Goal: Information Seeking & Learning: Find specific fact

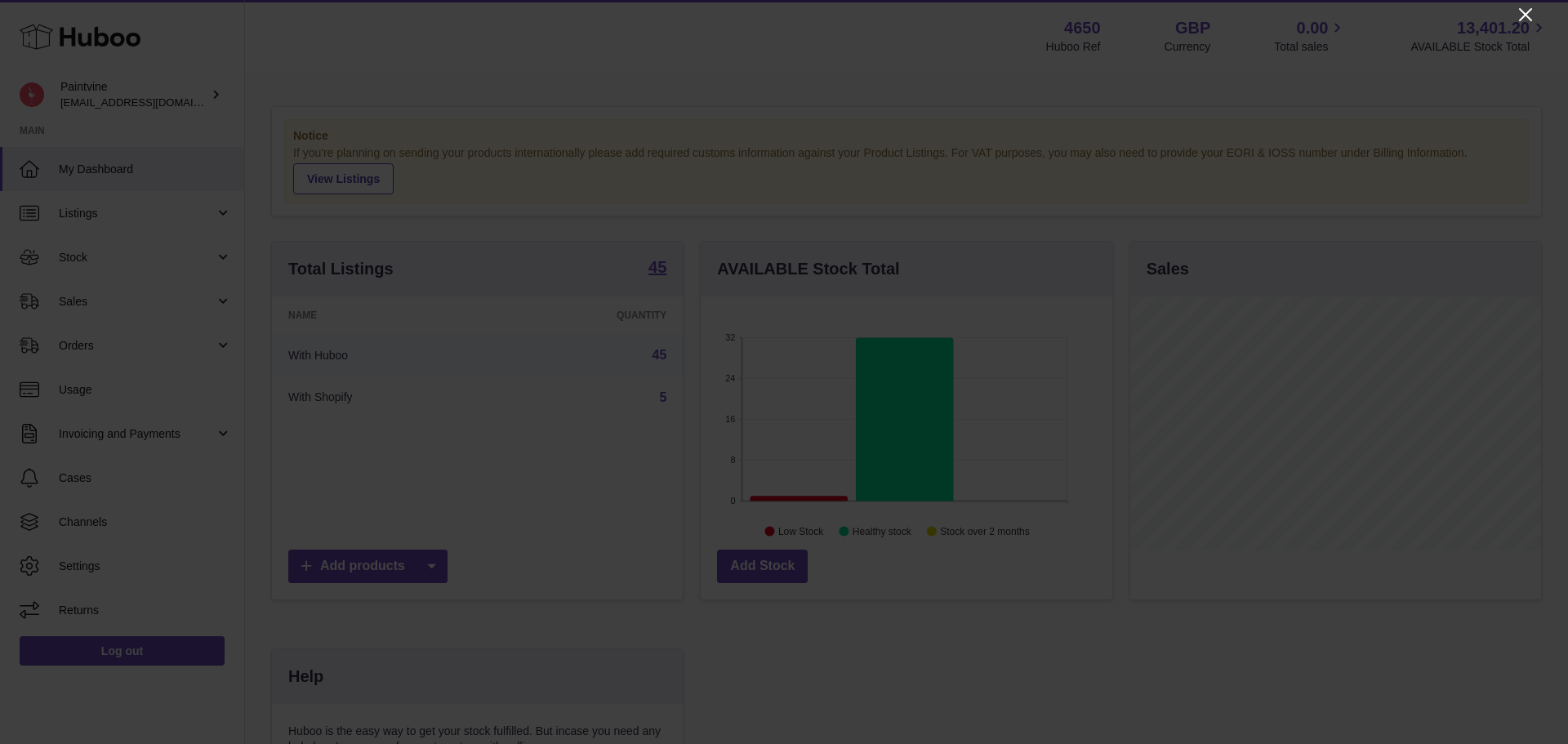
click at [1528, 14] on icon "Close" at bounding box center [1525, 15] width 19 height 19
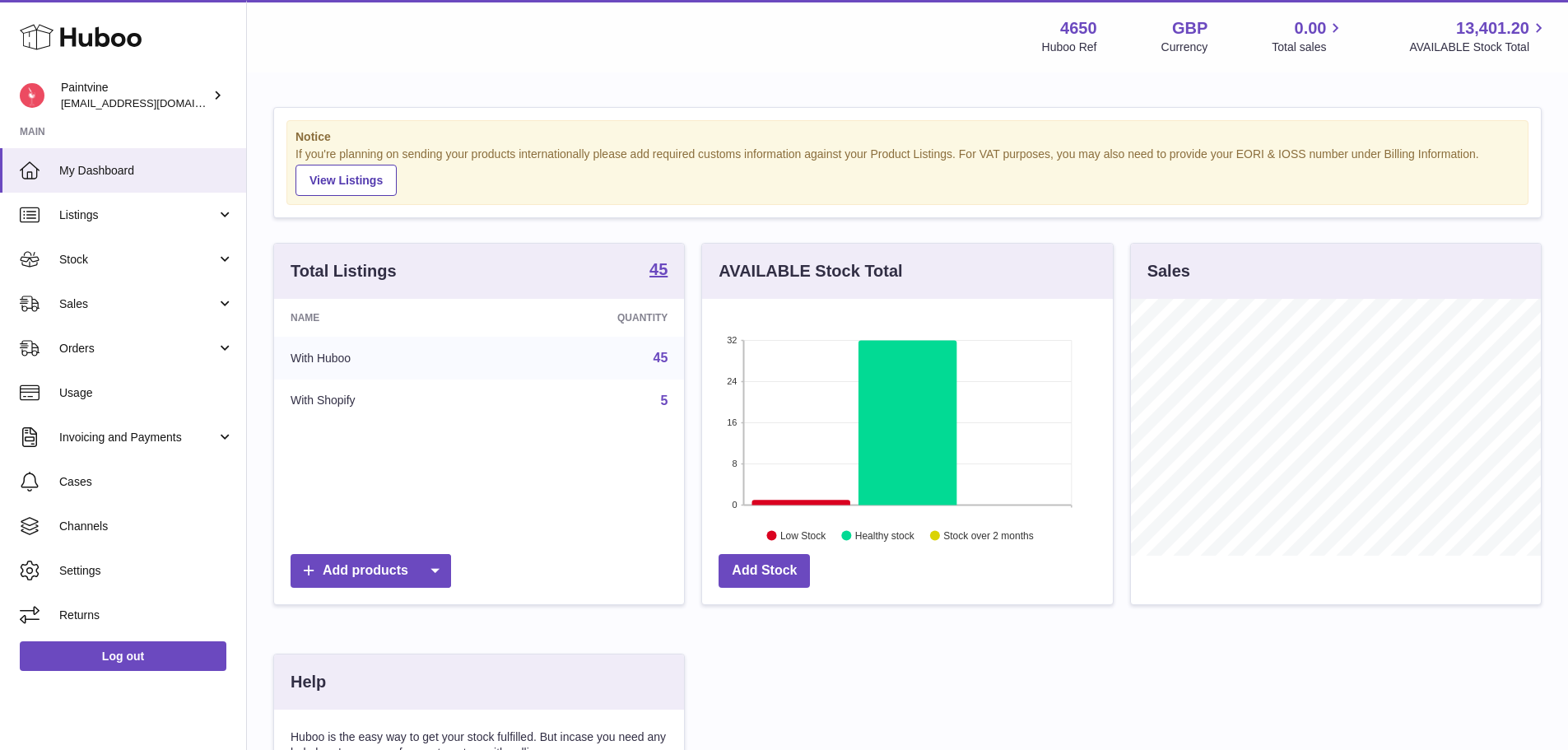
scroll to position [823180, 822510]
click at [138, 293] on link "Sales" at bounding box center [123, 303] width 246 height 44
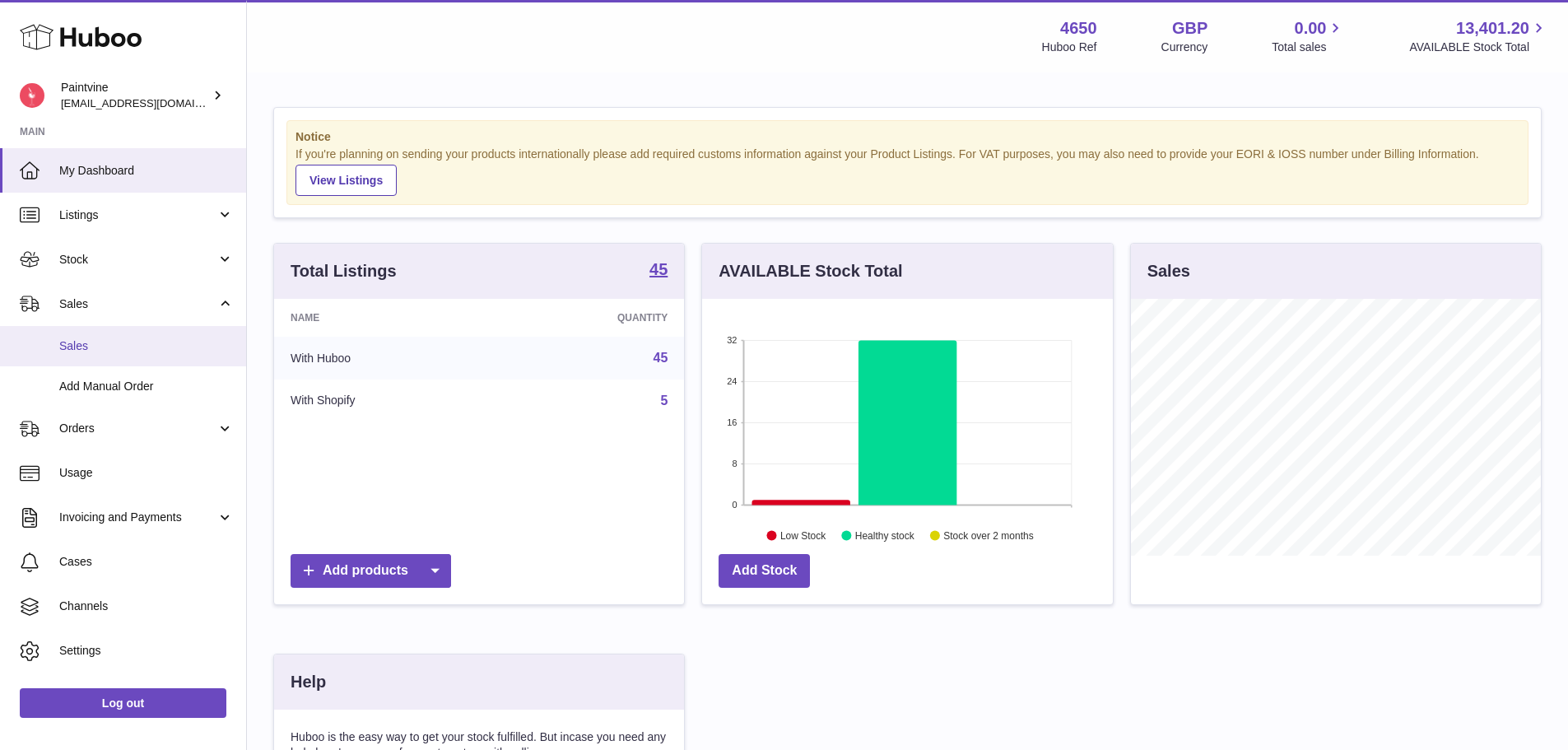
click at [134, 341] on span "Sales" at bounding box center [146, 347] width 174 height 16
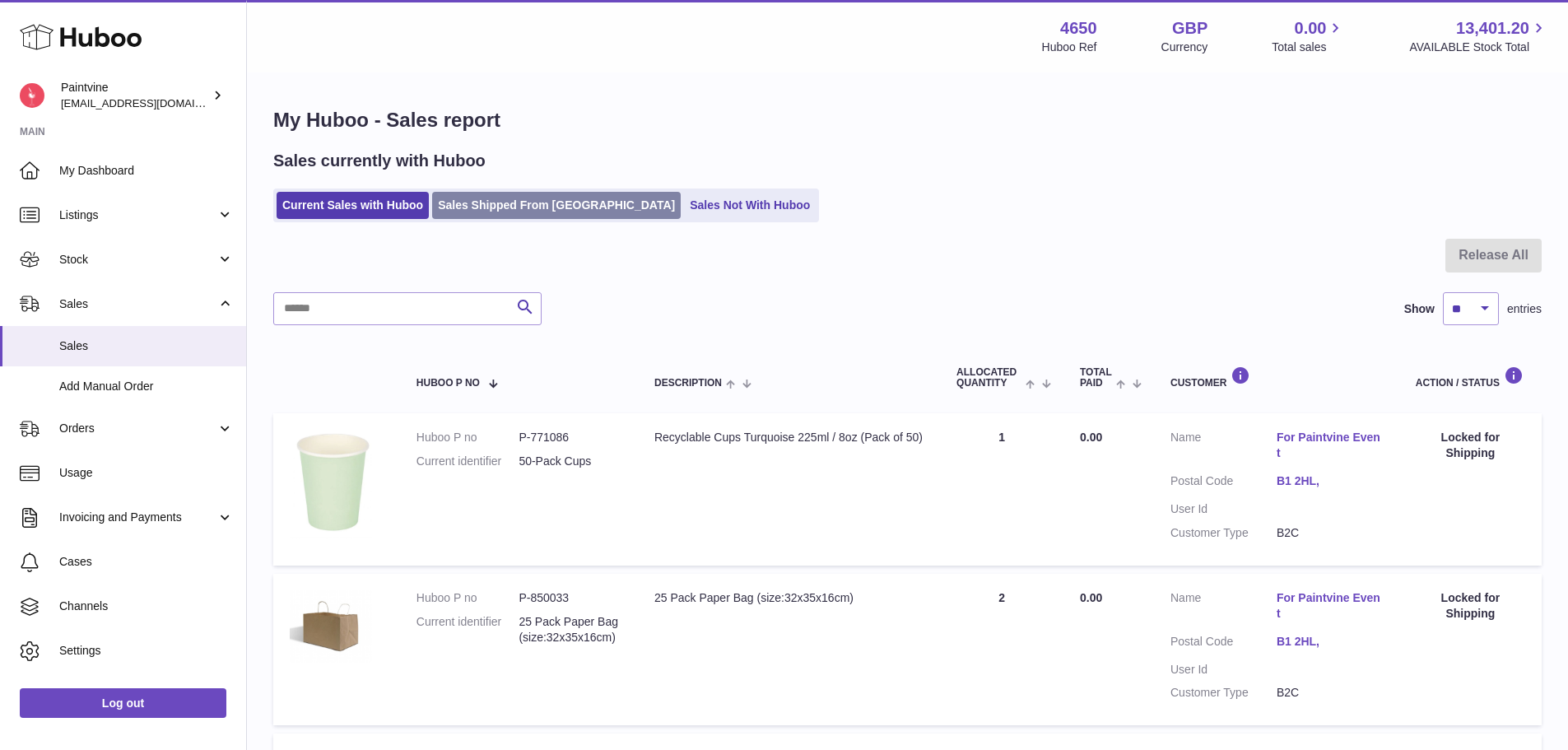
click at [451, 210] on link "Sales Shipped From [GEOGRAPHIC_DATA]" at bounding box center [556, 205] width 248 height 27
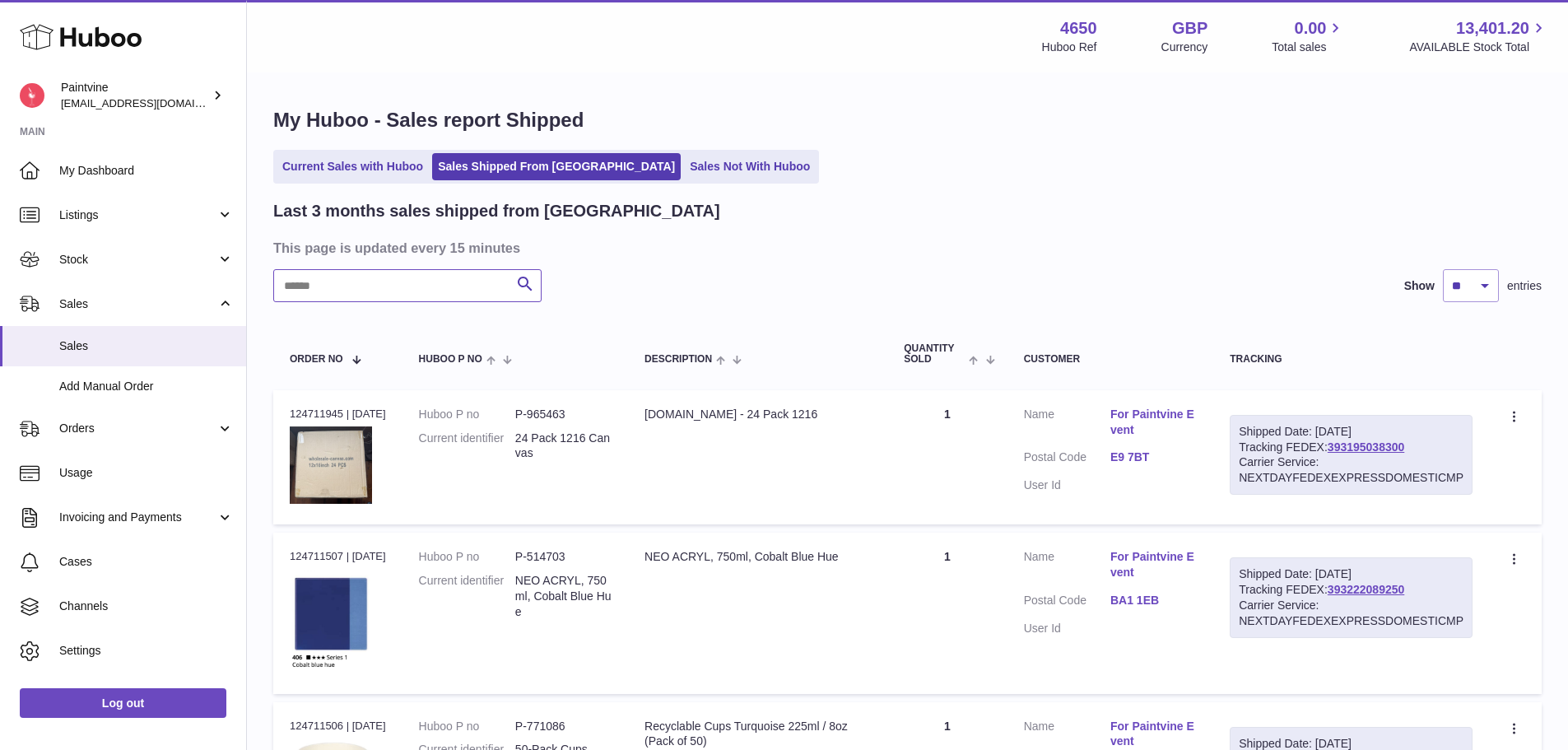
click at [436, 287] on input "text" at bounding box center [407, 285] width 269 height 33
type input "**********"
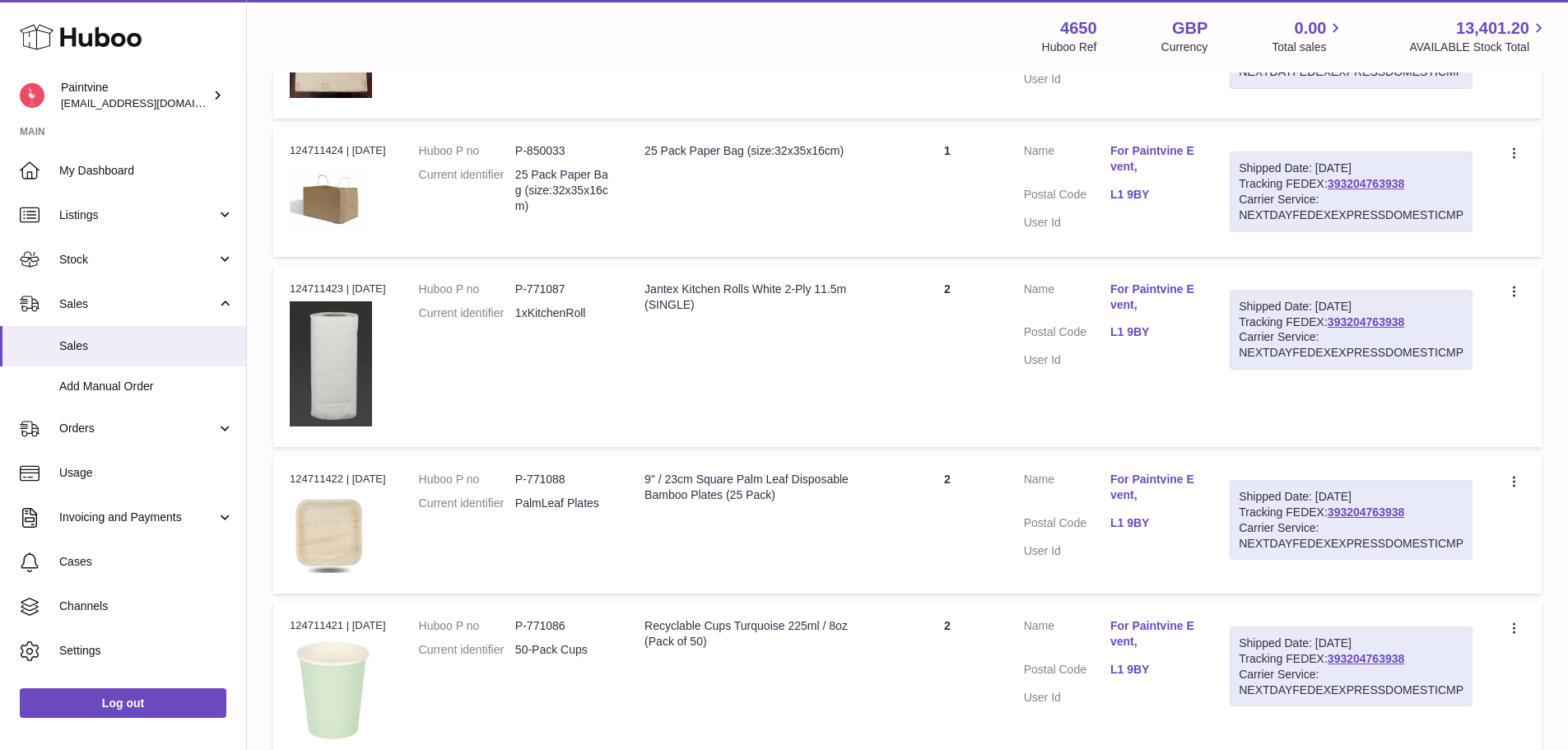
scroll to position [1418, 0]
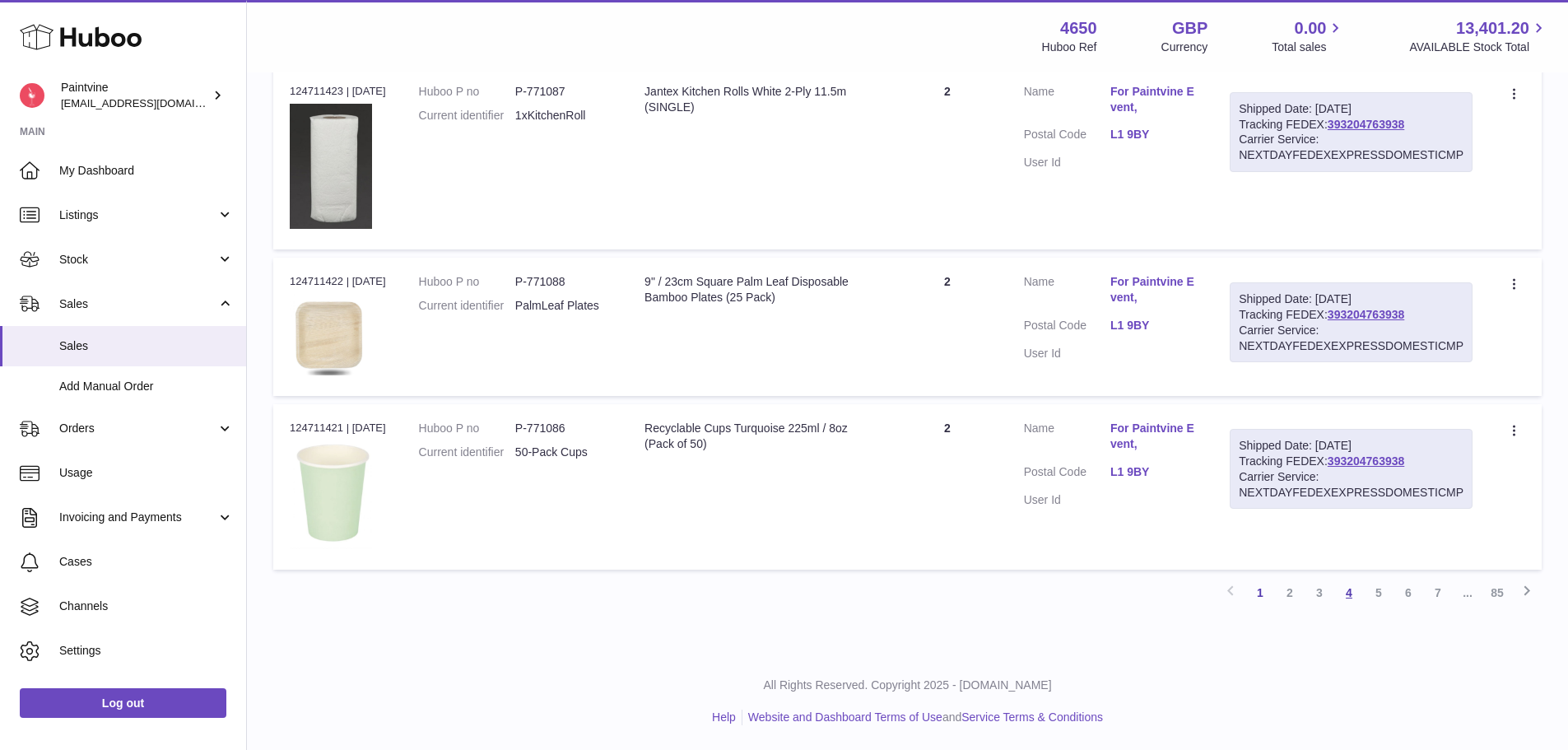
click at [1352, 593] on link "4" at bounding box center [1349, 593] width 30 height 30
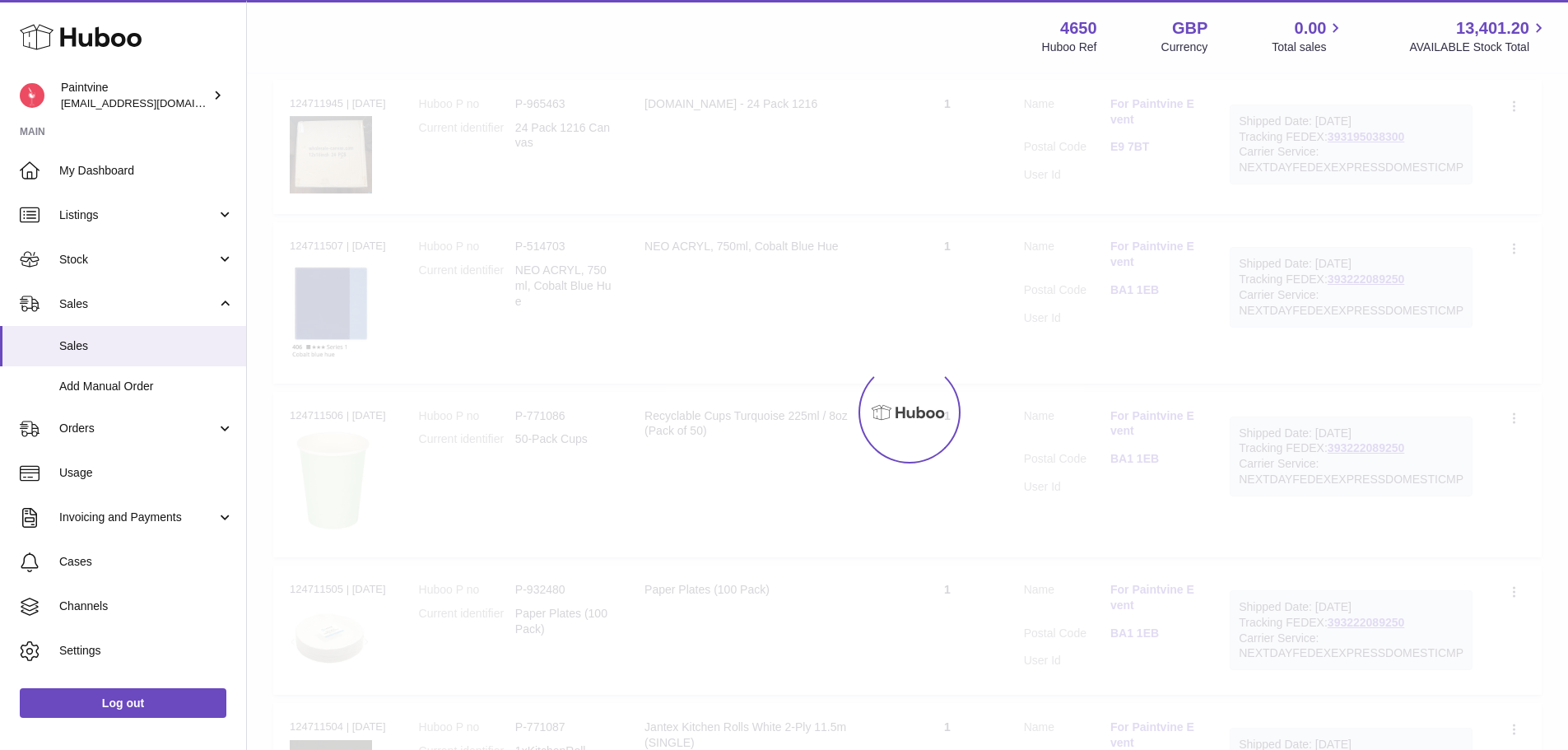
scroll to position [74, 0]
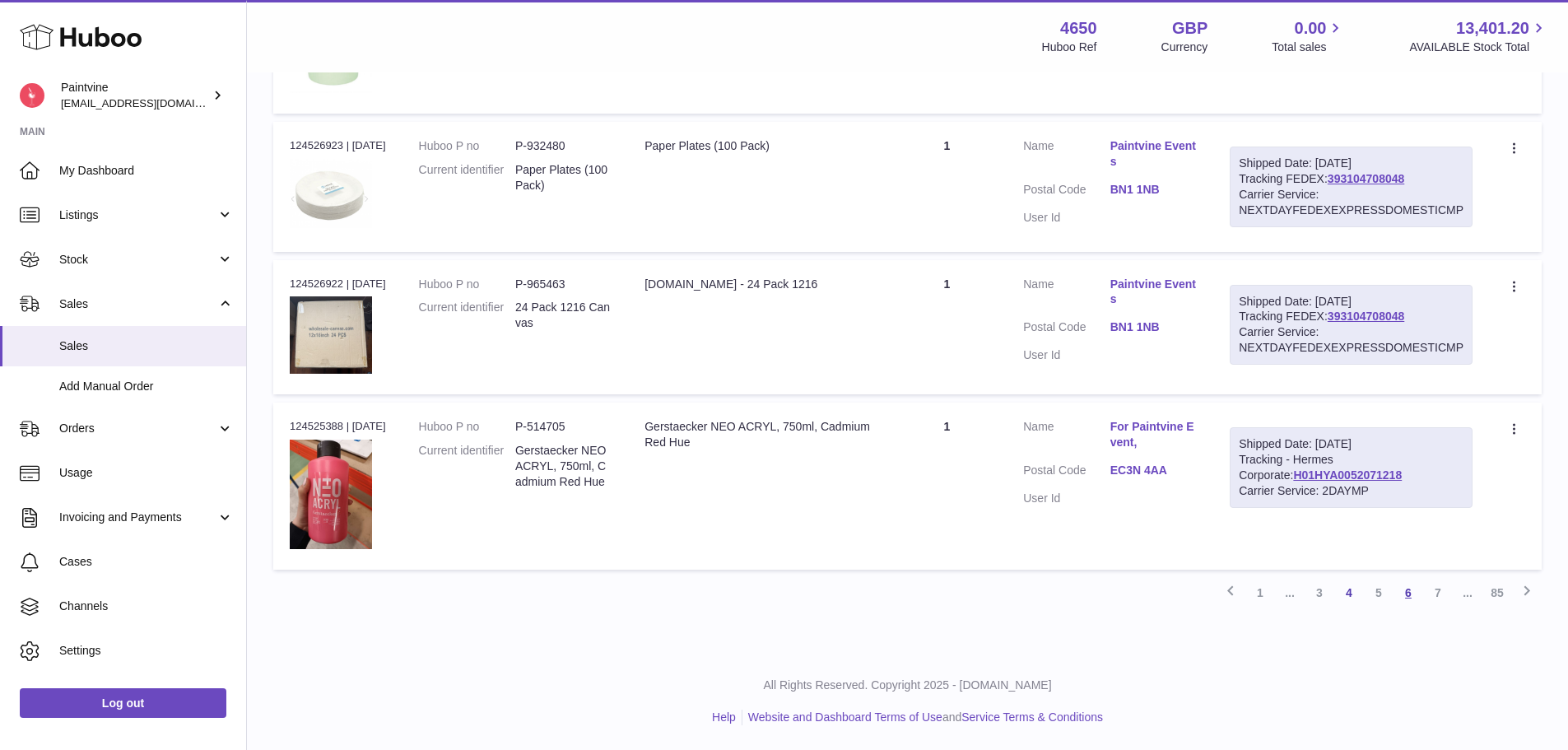
click at [1405, 593] on link "6" at bounding box center [1408, 593] width 30 height 30
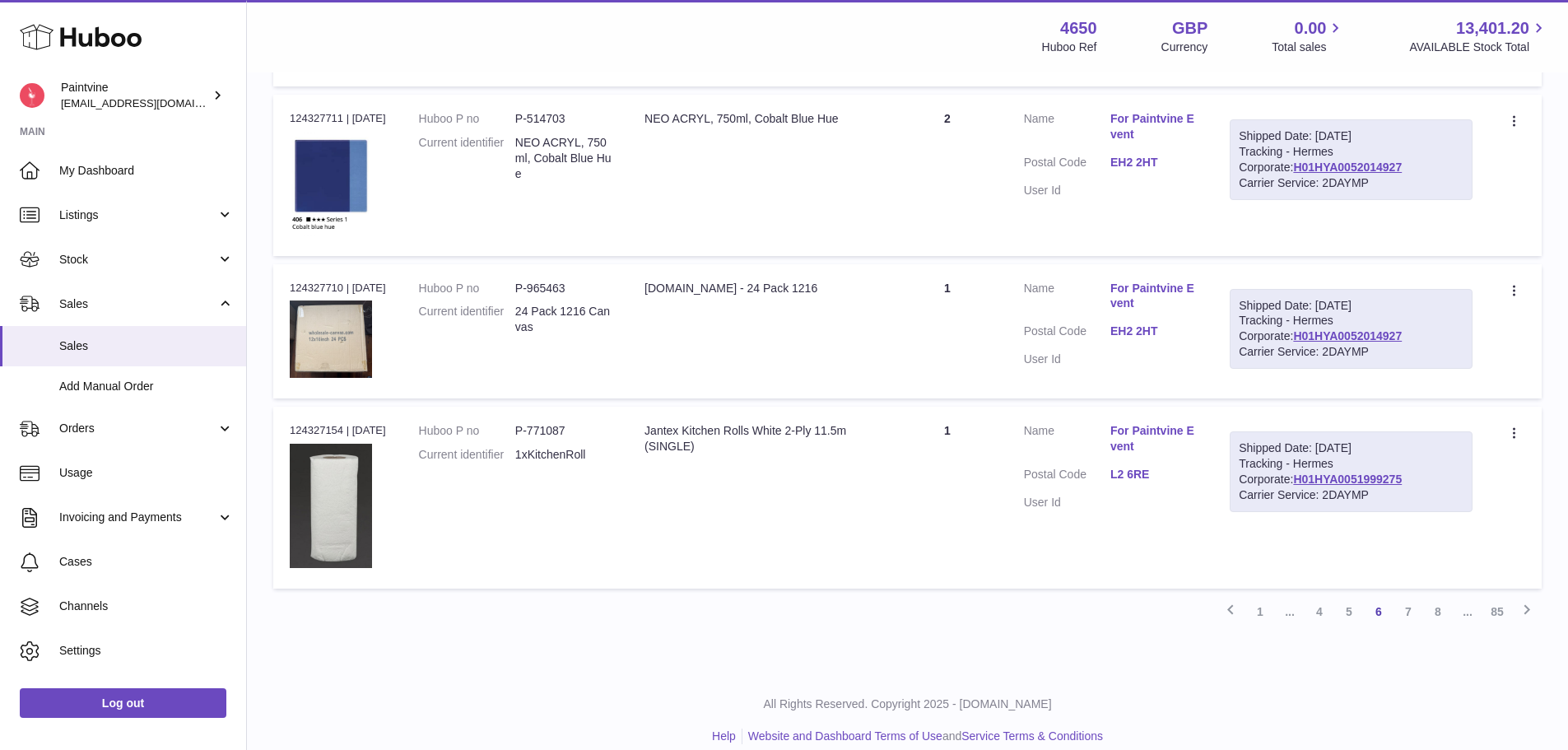
scroll to position [1387, 0]
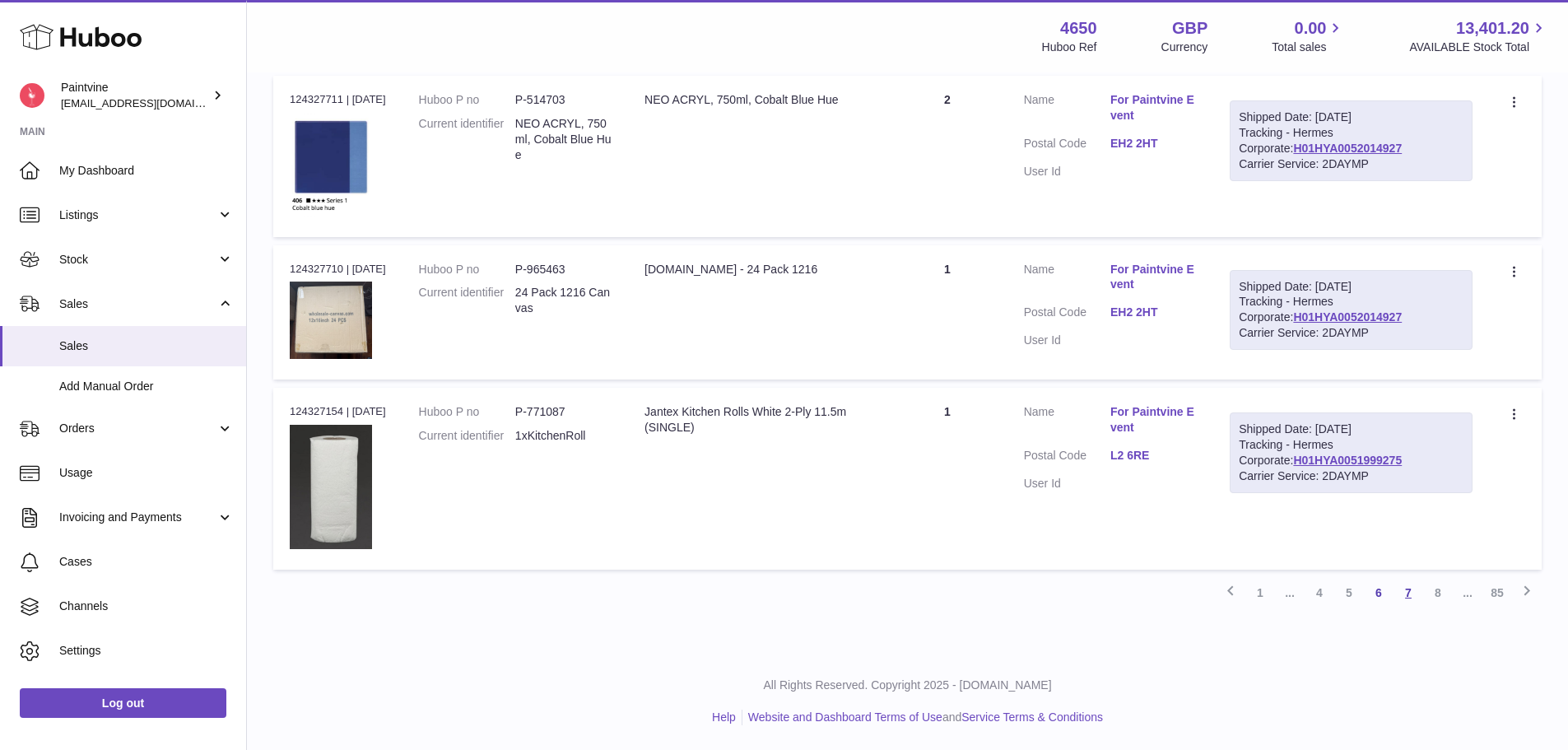
click at [1409, 601] on link "7" at bounding box center [1408, 593] width 30 height 30
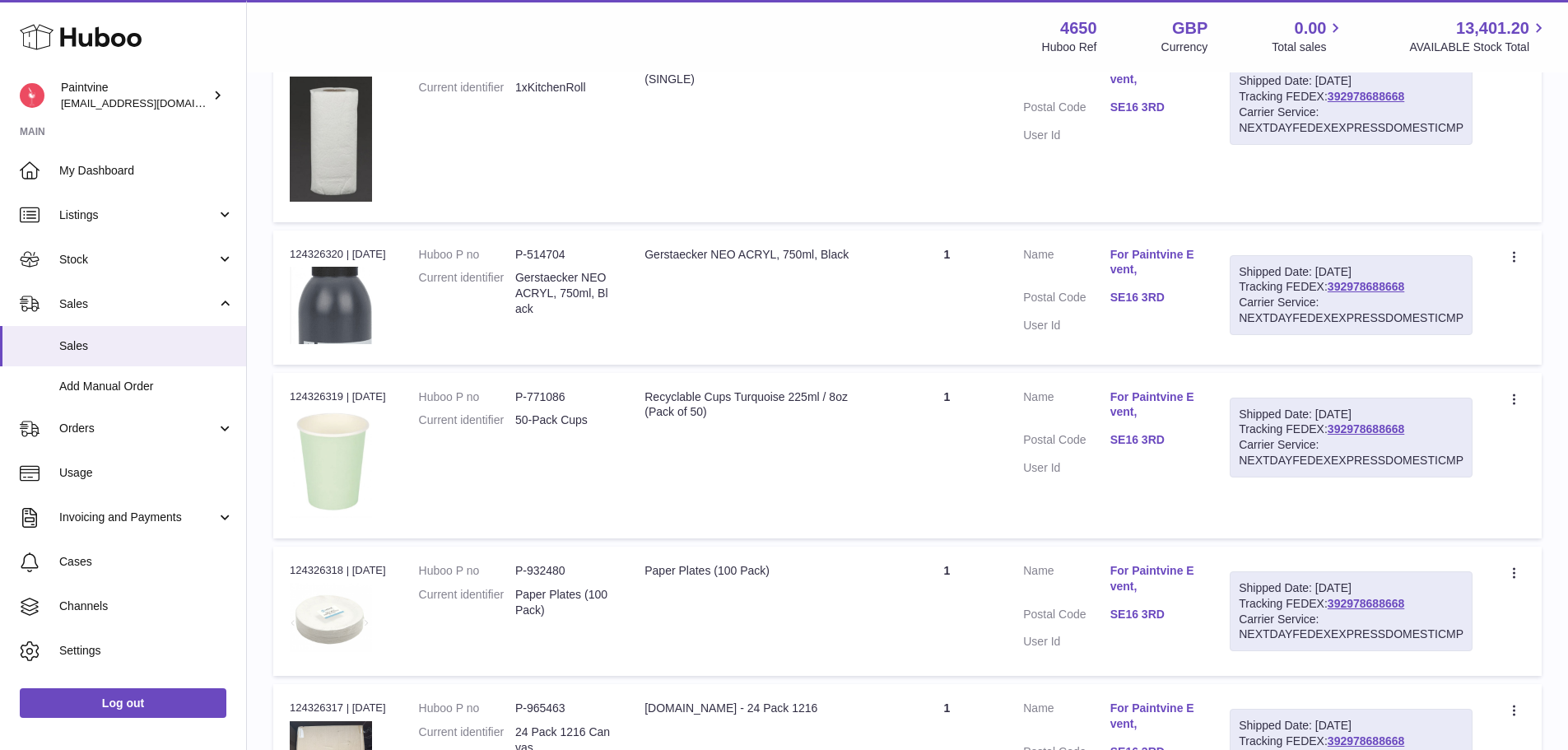
scroll to position [1015, 0]
click at [1143, 294] on link "SE16 3RD" at bounding box center [1153, 297] width 87 height 16
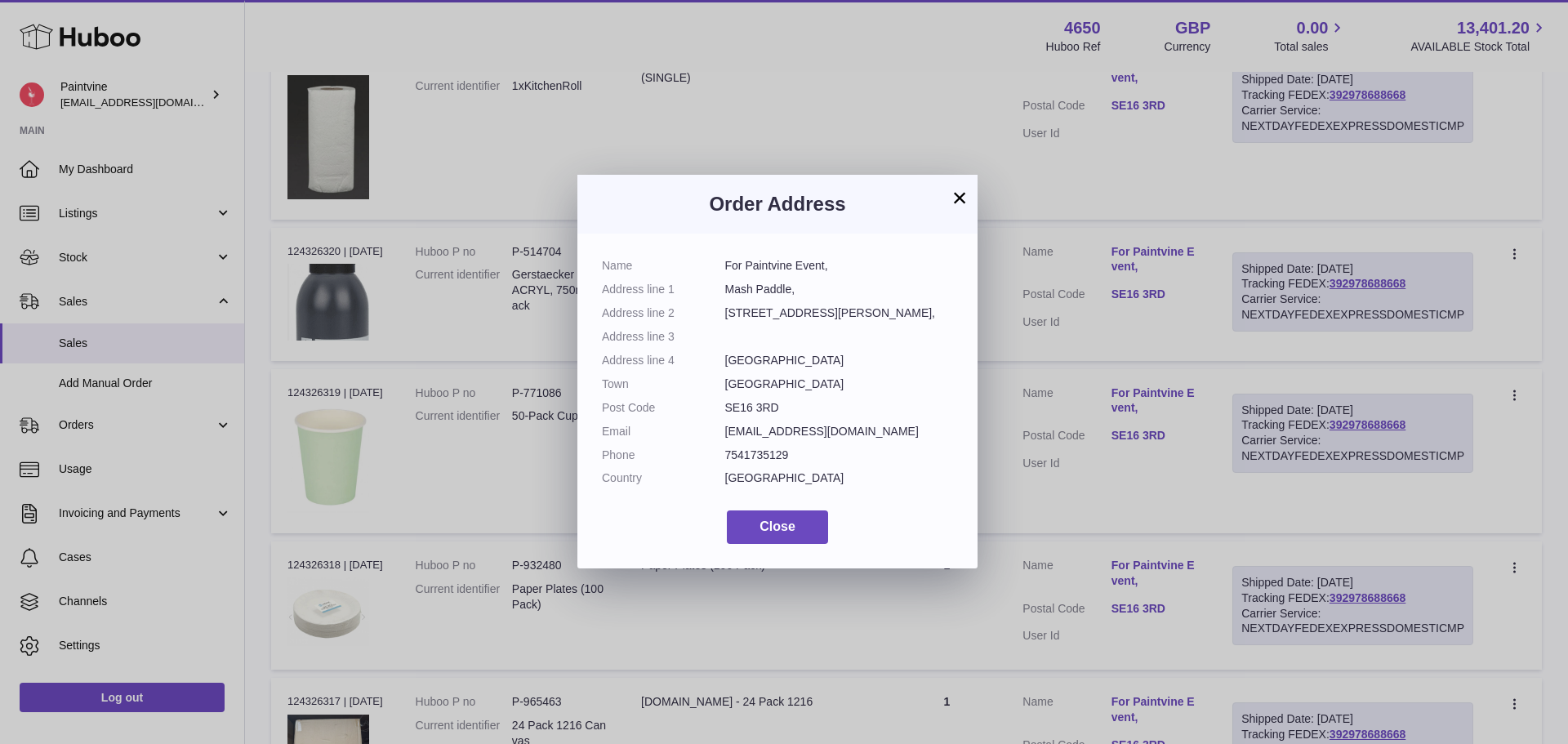
click at [955, 198] on button "×" at bounding box center [959, 197] width 19 height 19
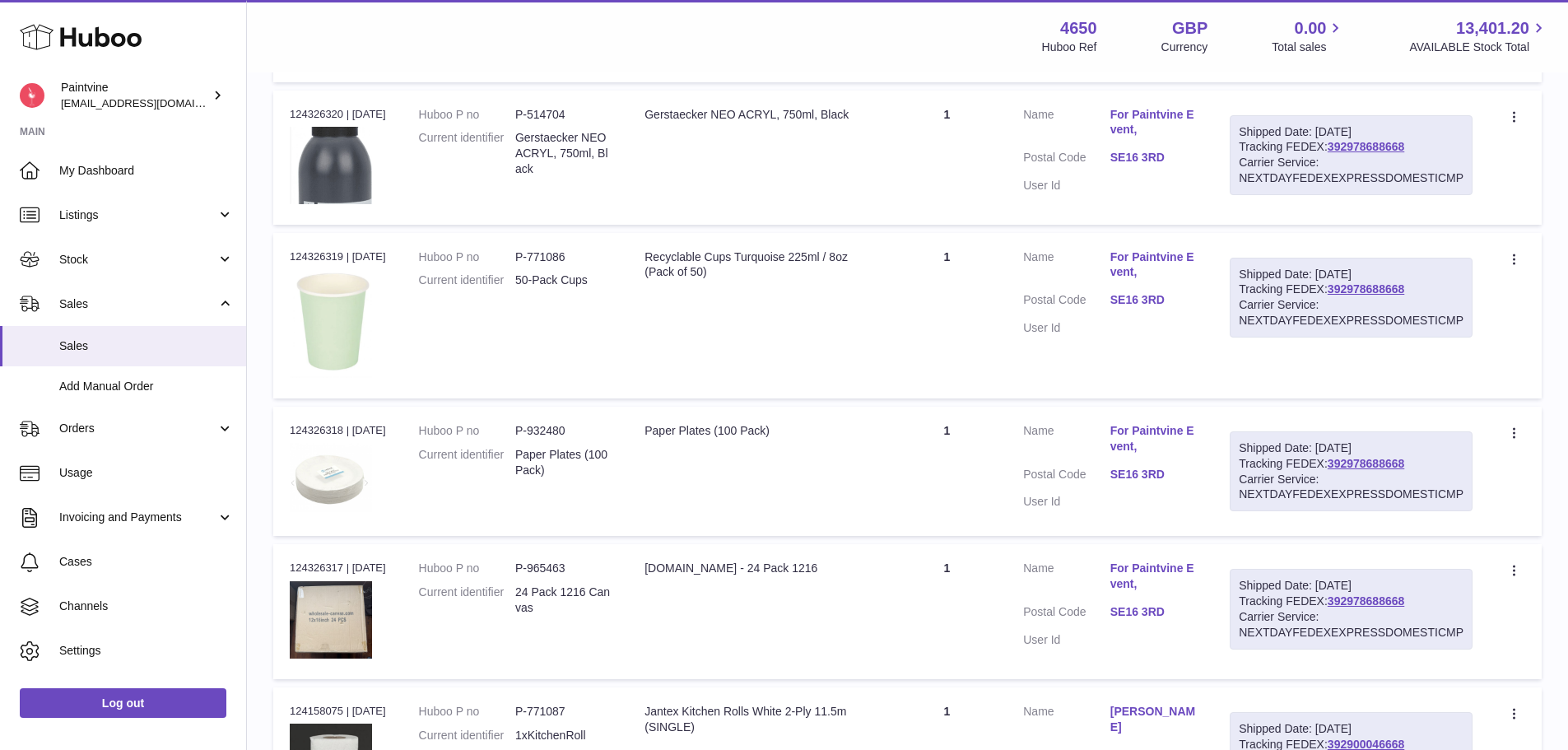
scroll to position [1156, 0]
drag, startPoint x: 342, startPoint y: 562, endPoint x: 288, endPoint y: 570, distance: 54.6
click at [288, 570] on td "Order no 124326317 | 8th Sep" at bounding box center [338, 610] width 129 height 134
copy div "124326317"
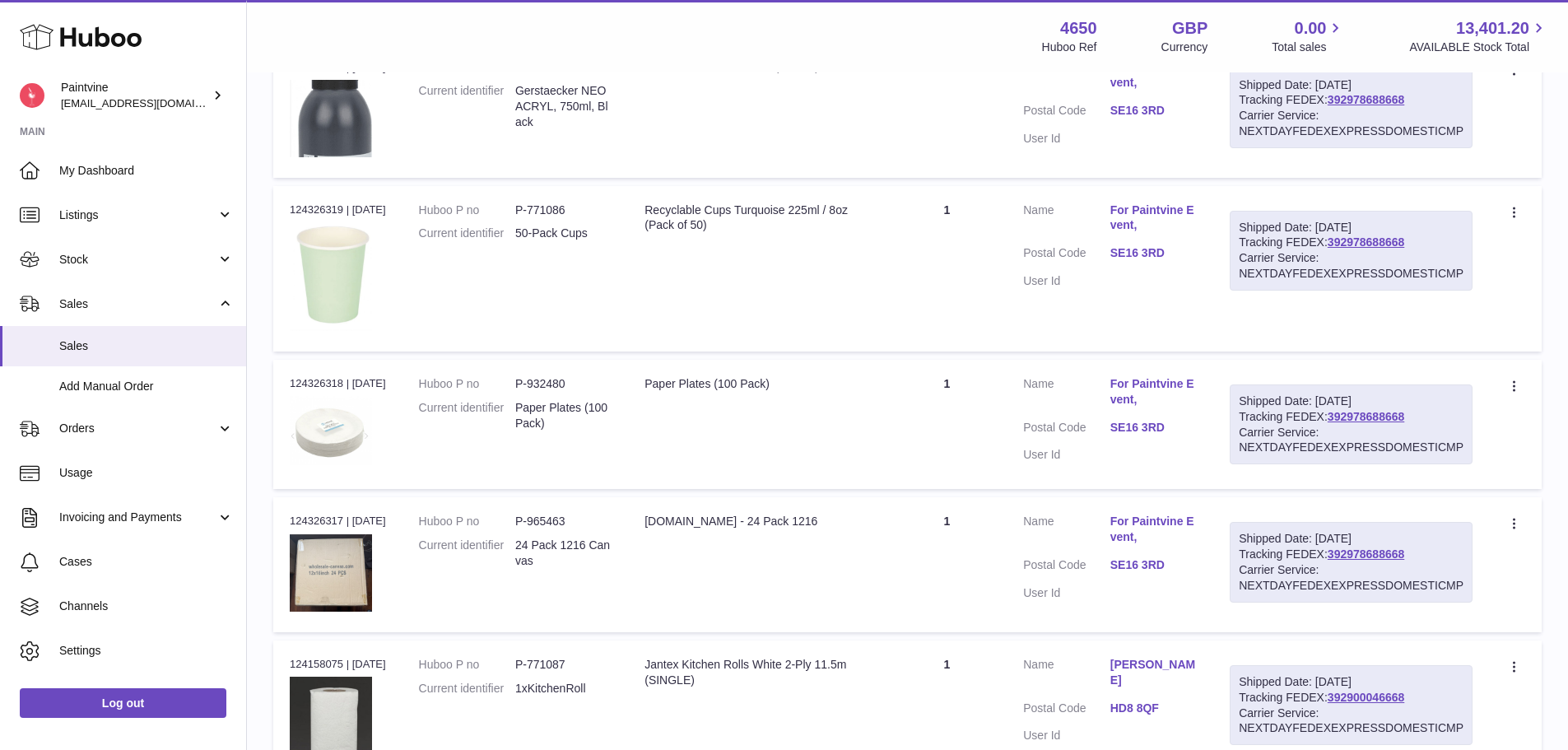
scroll to position [1202, 0]
click at [1145, 567] on link "SE16 3RD" at bounding box center [1153, 564] width 87 height 16
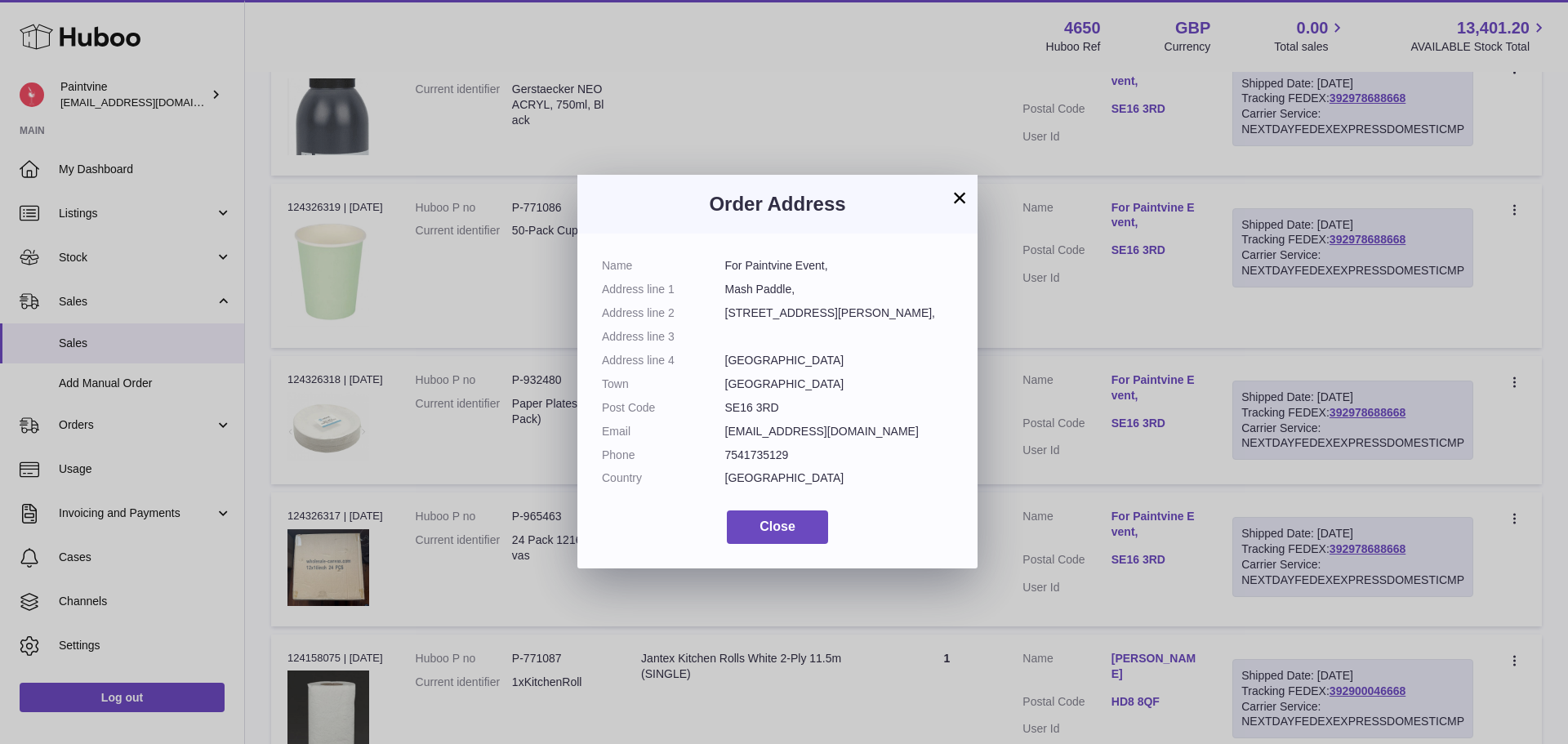
click at [965, 193] on button "×" at bounding box center [959, 197] width 19 height 19
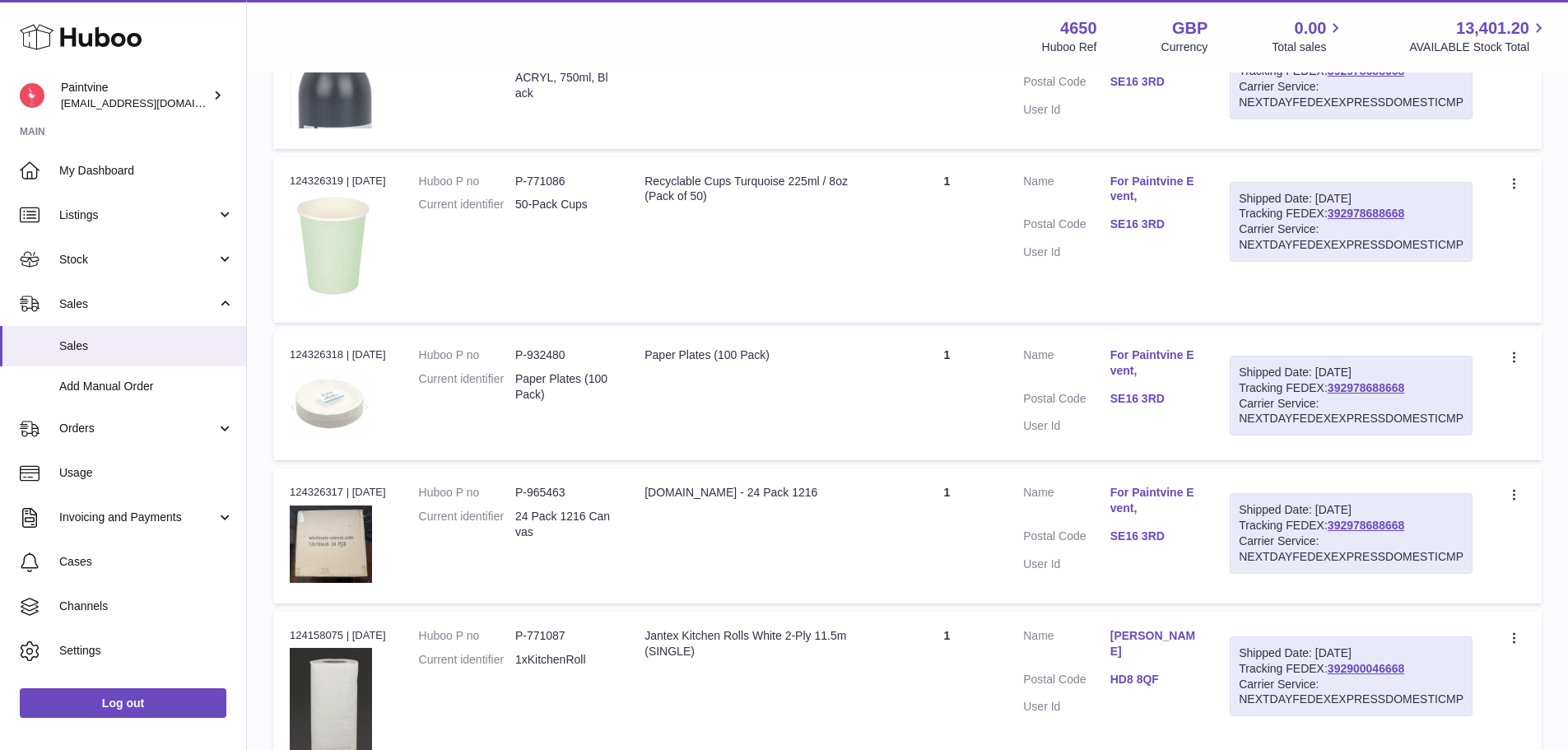
scroll to position [1232, 0]
click at [366, 484] on div "Order no 124326317 | 8th Sep" at bounding box center [338, 491] width 96 height 15
drag, startPoint x: 391, startPoint y: 491, endPoint x: 287, endPoint y: 490, distance: 104.0
click at [287, 490] on td "Order no 124326317 | 8th Sep" at bounding box center [338, 534] width 129 height 134
copy div "124326317 | [DATE]"
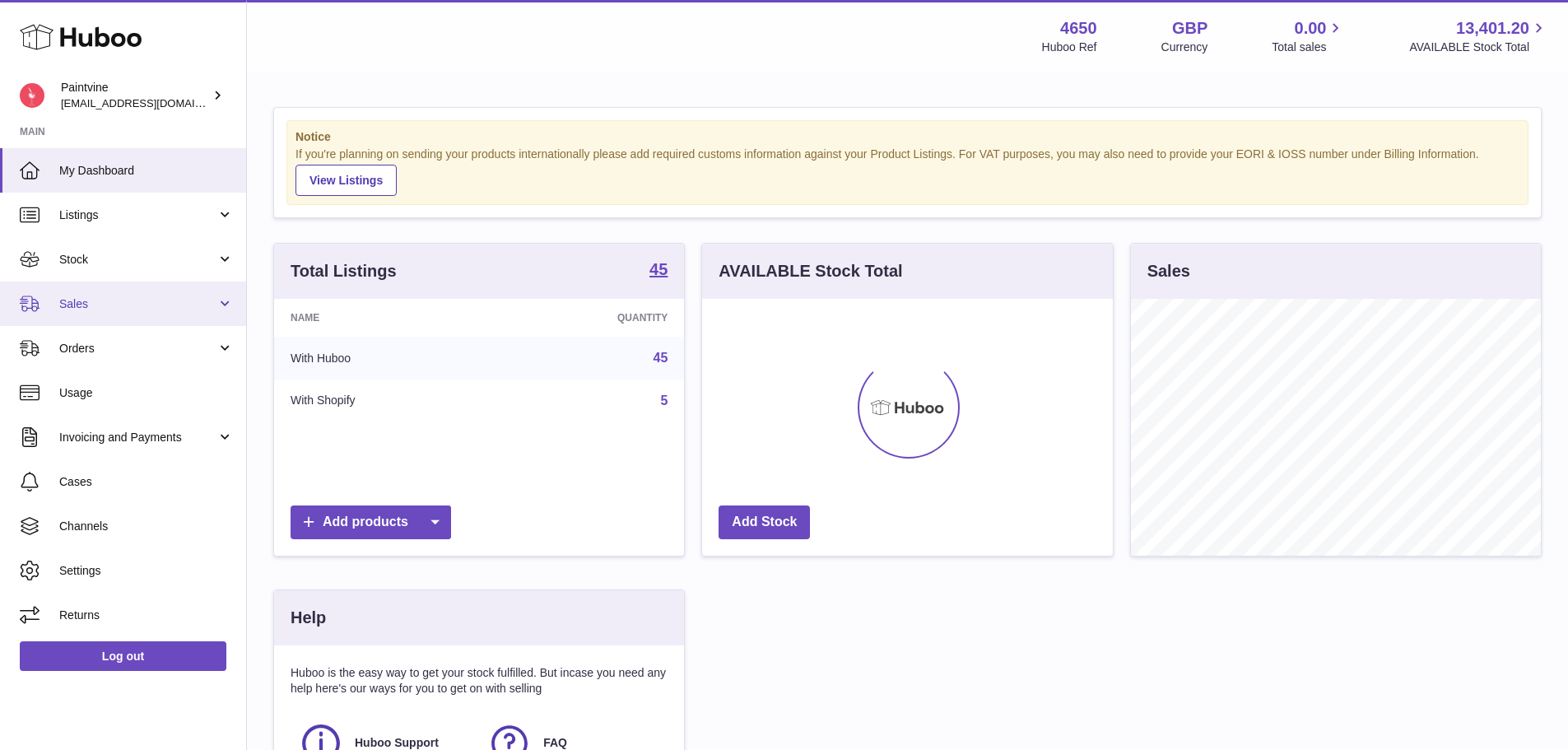
scroll to position [256, 411]
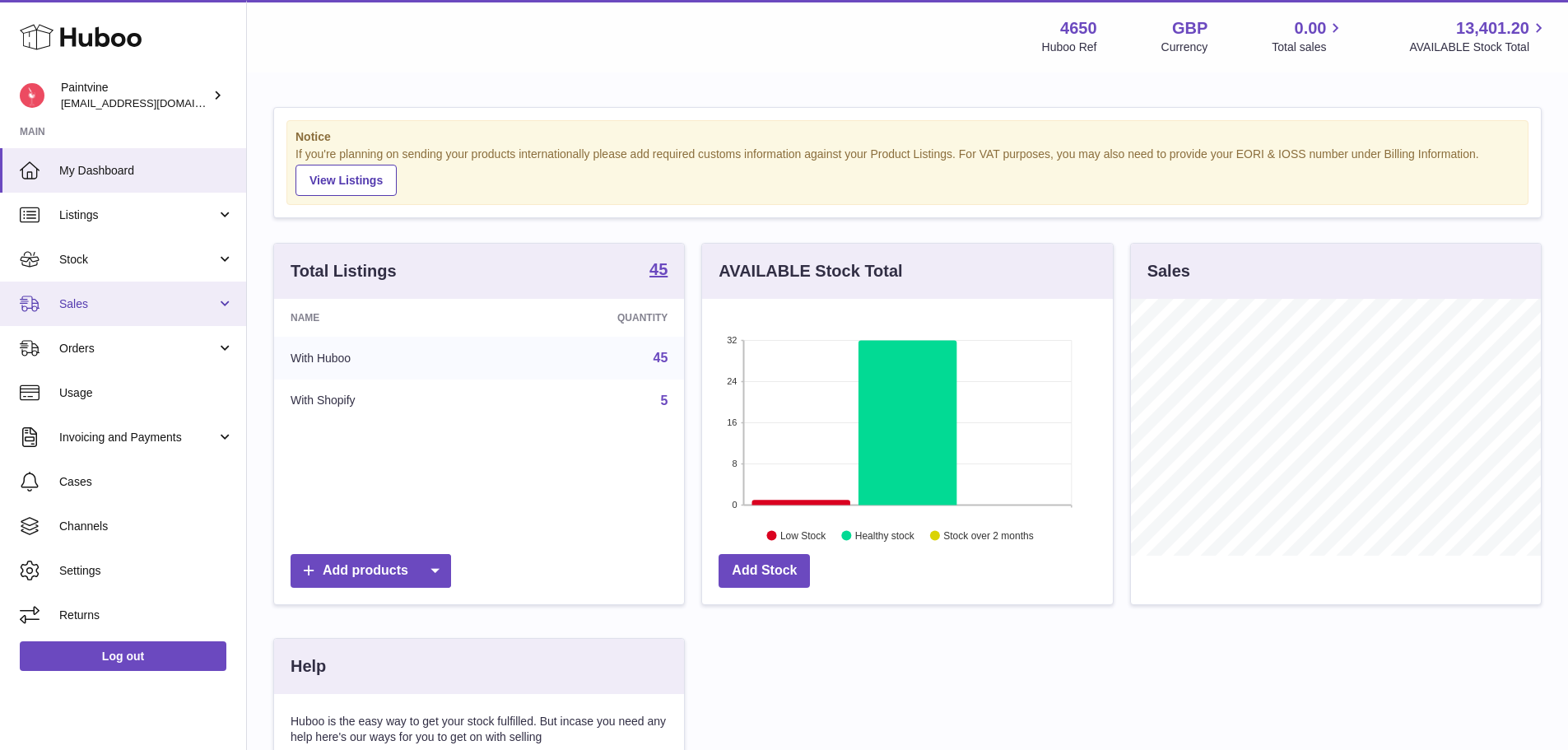
click at [133, 306] on span "Sales" at bounding box center [138, 304] width 157 height 16
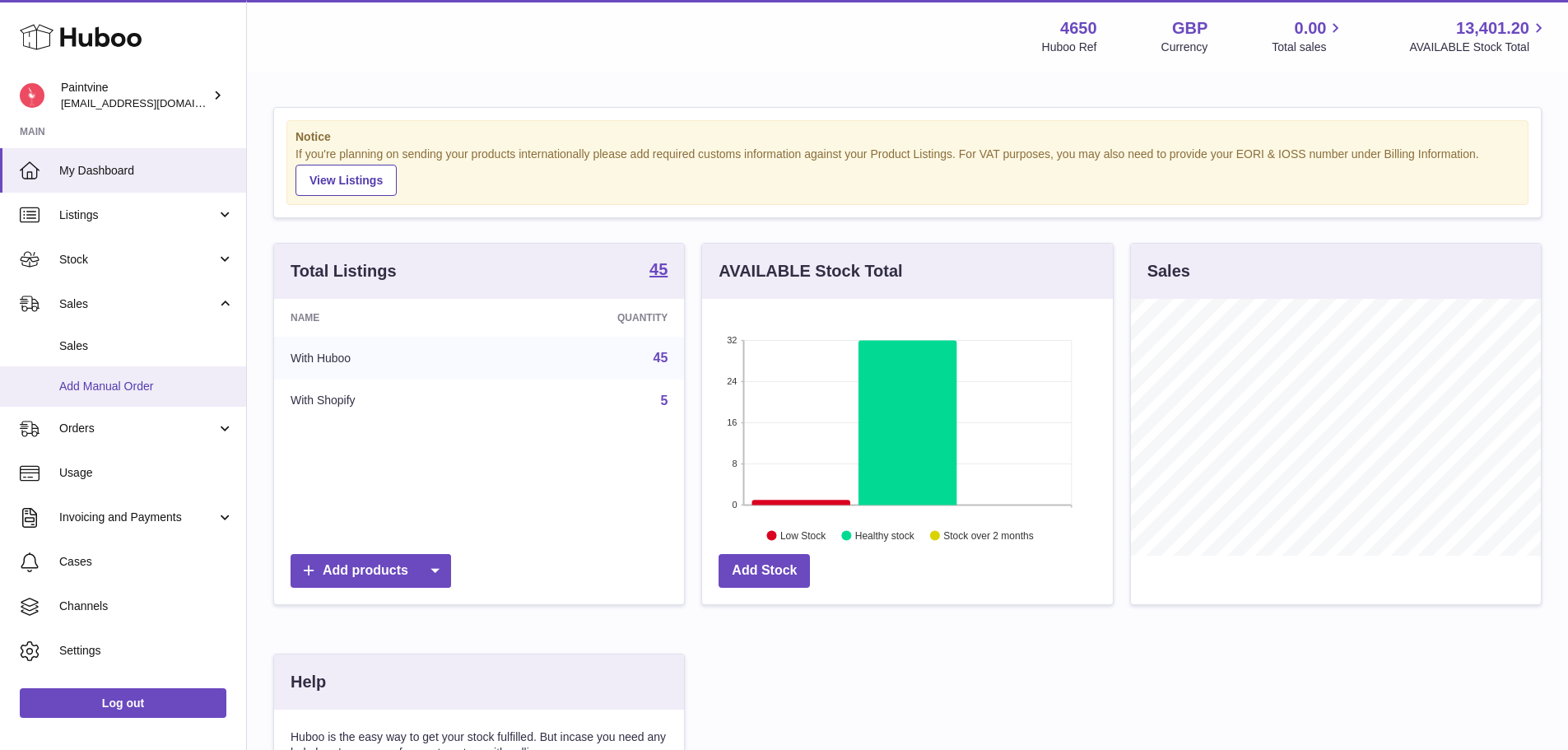
click at [133, 388] on span "Add Manual Order" at bounding box center [146, 386] width 174 height 16
click at [126, 341] on span "Sales" at bounding box center [146, 347] width 174 height 16
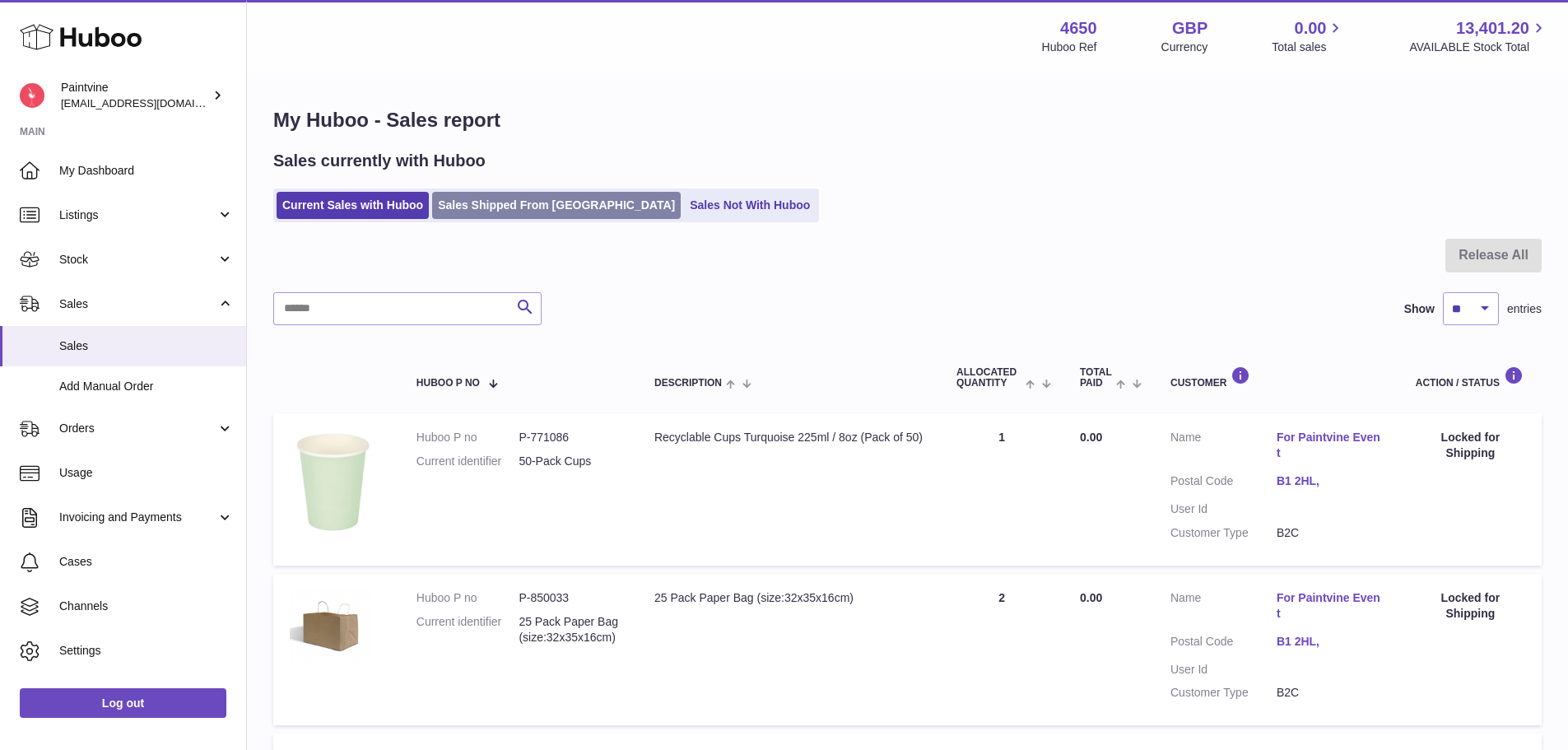
click at [496, 212] on link "Sales Shipped From [GEOGRAPHIC_DATA]" at bounding box center [556, 205] width 248 height 27
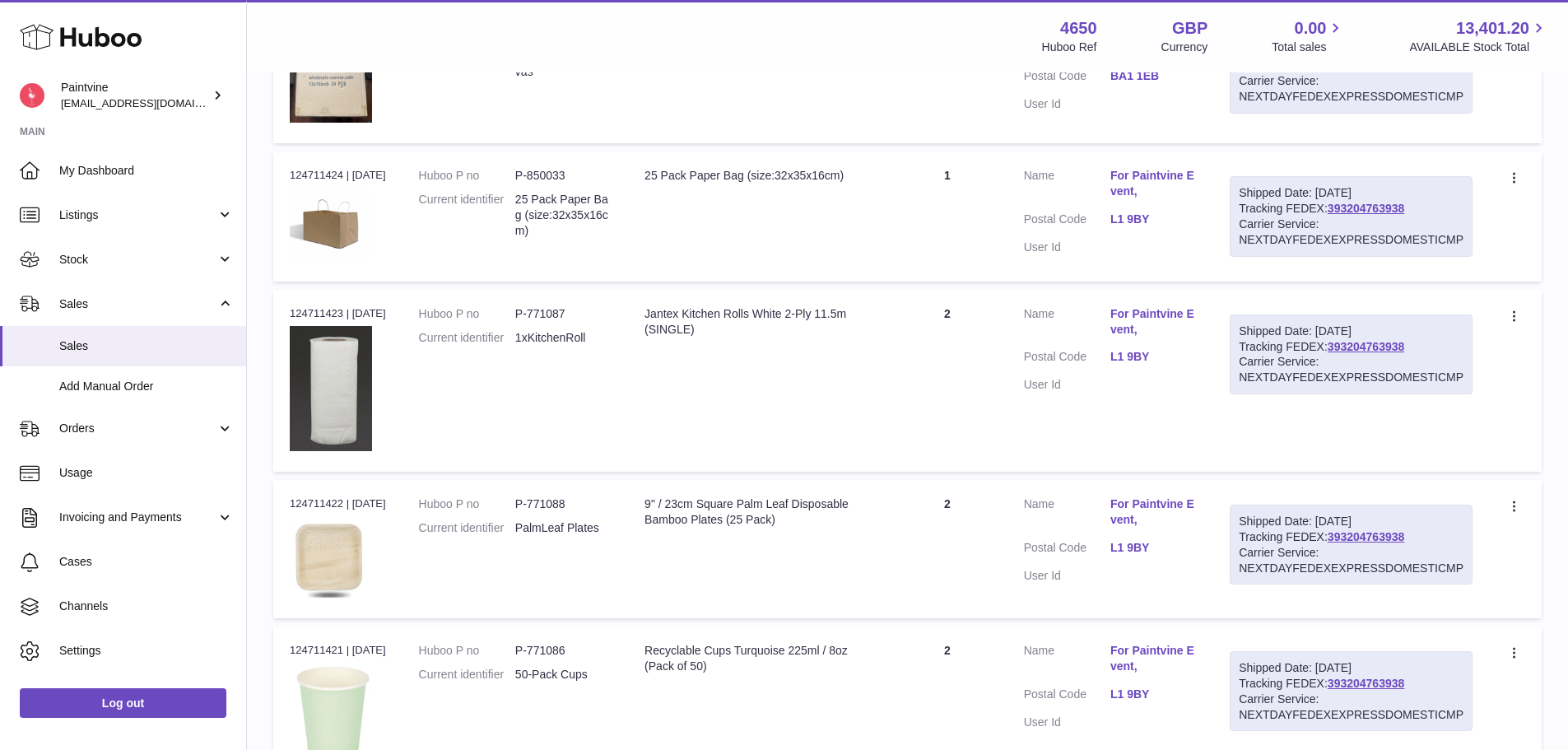
scroll to position [1418, 0]
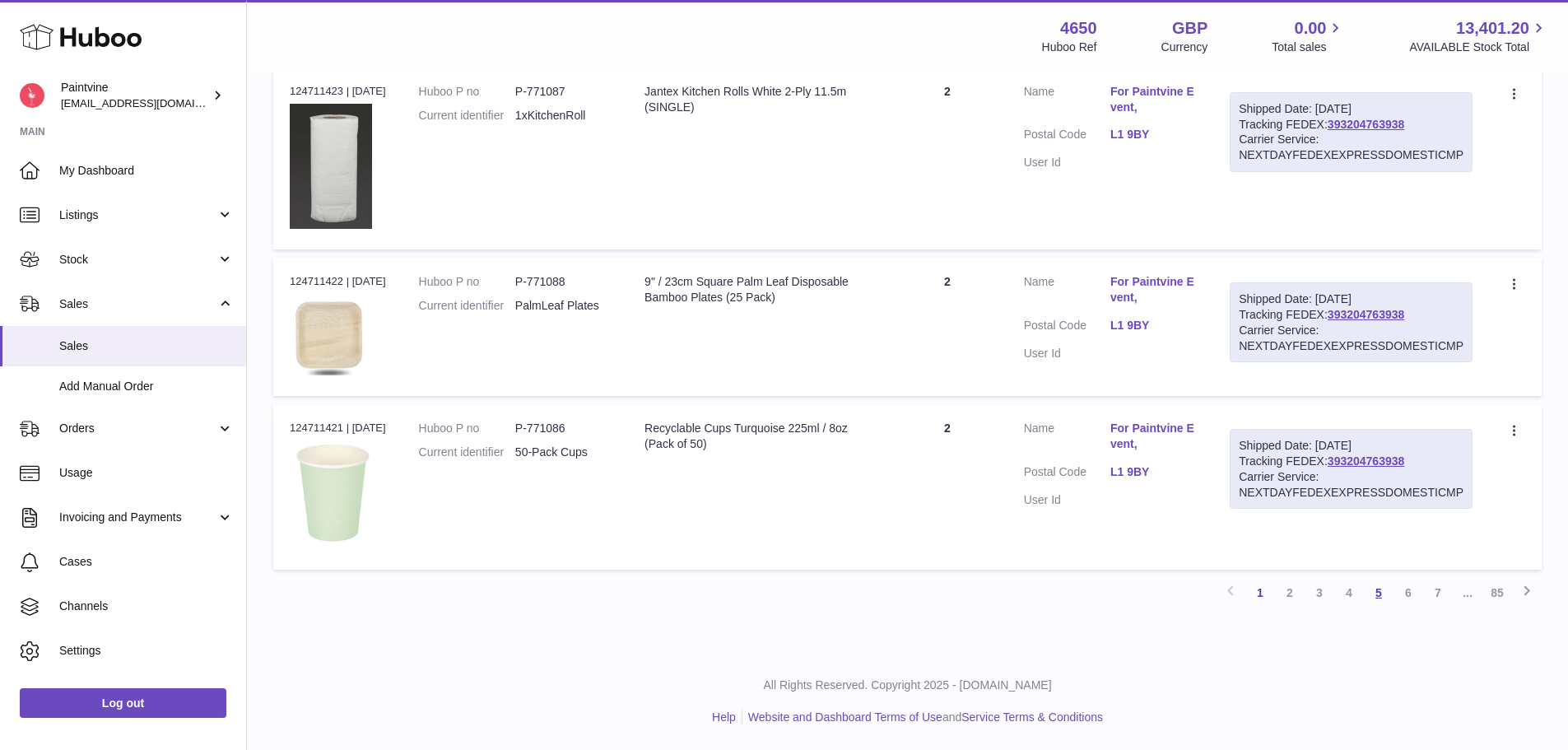
click at [1388, 594] on link "5" at bounding box center [1379, 593] width 30 height 30
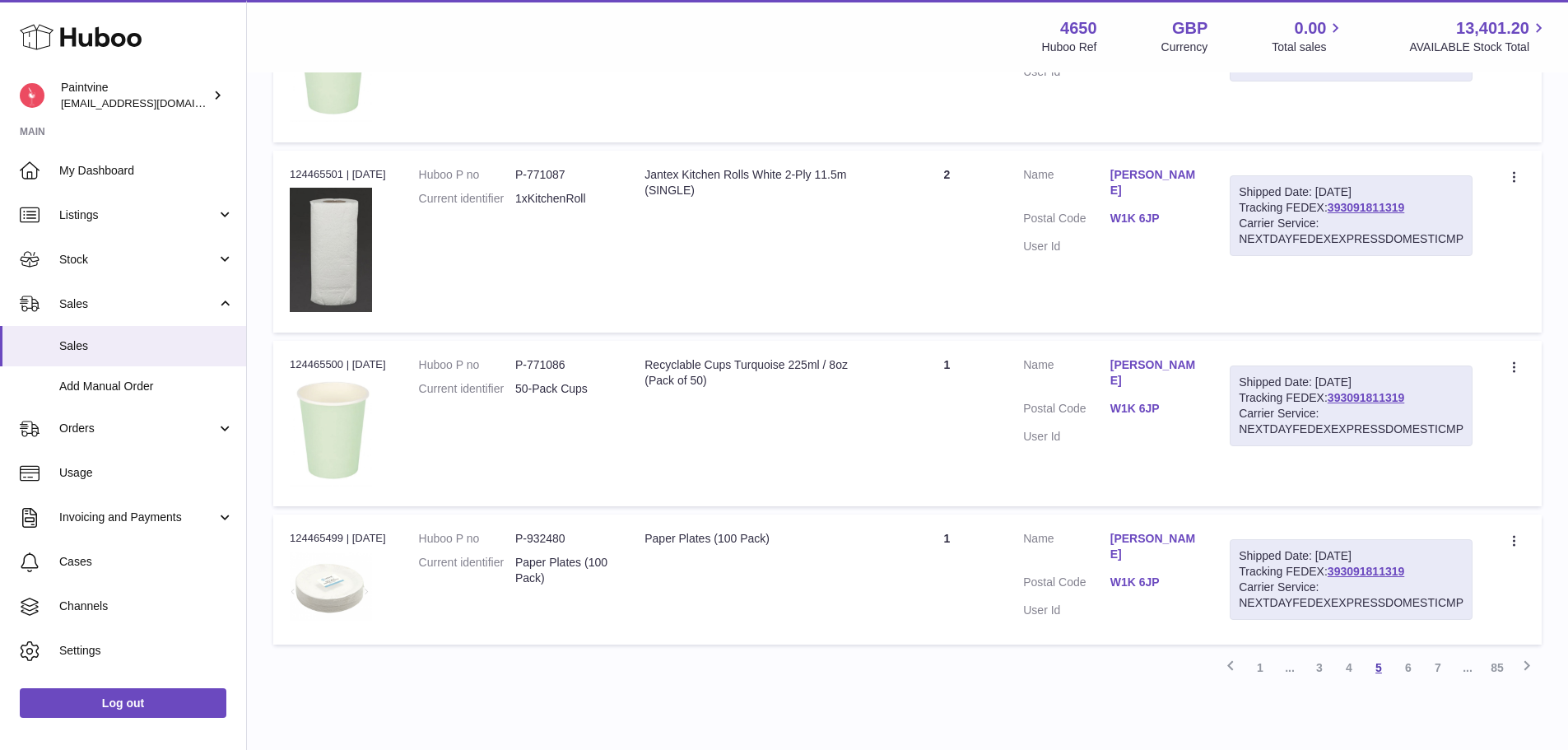
scroll to position [1418, 0]
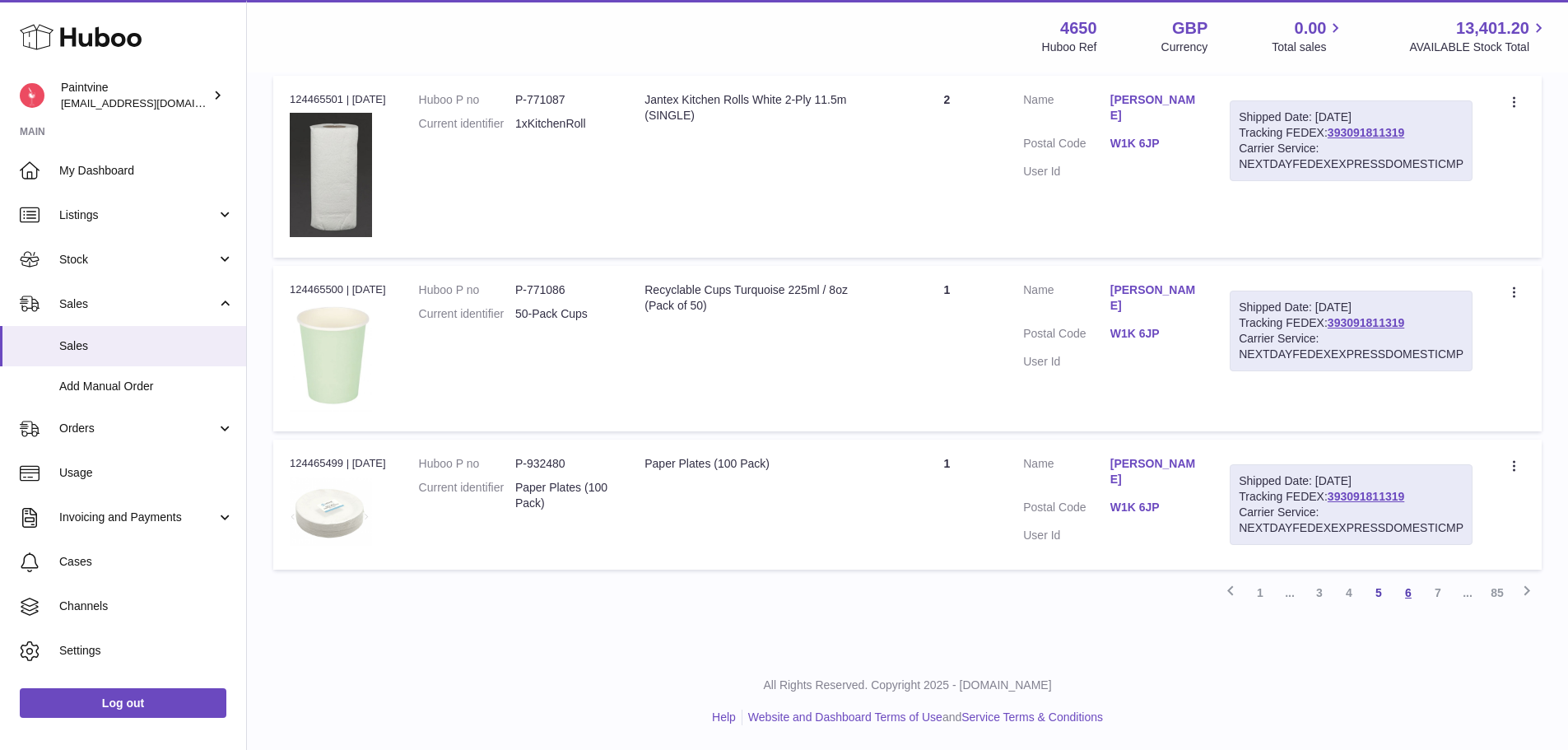
click at [1415, 587] on link "6" at bounding box center [1408, 593] width 30 height 30
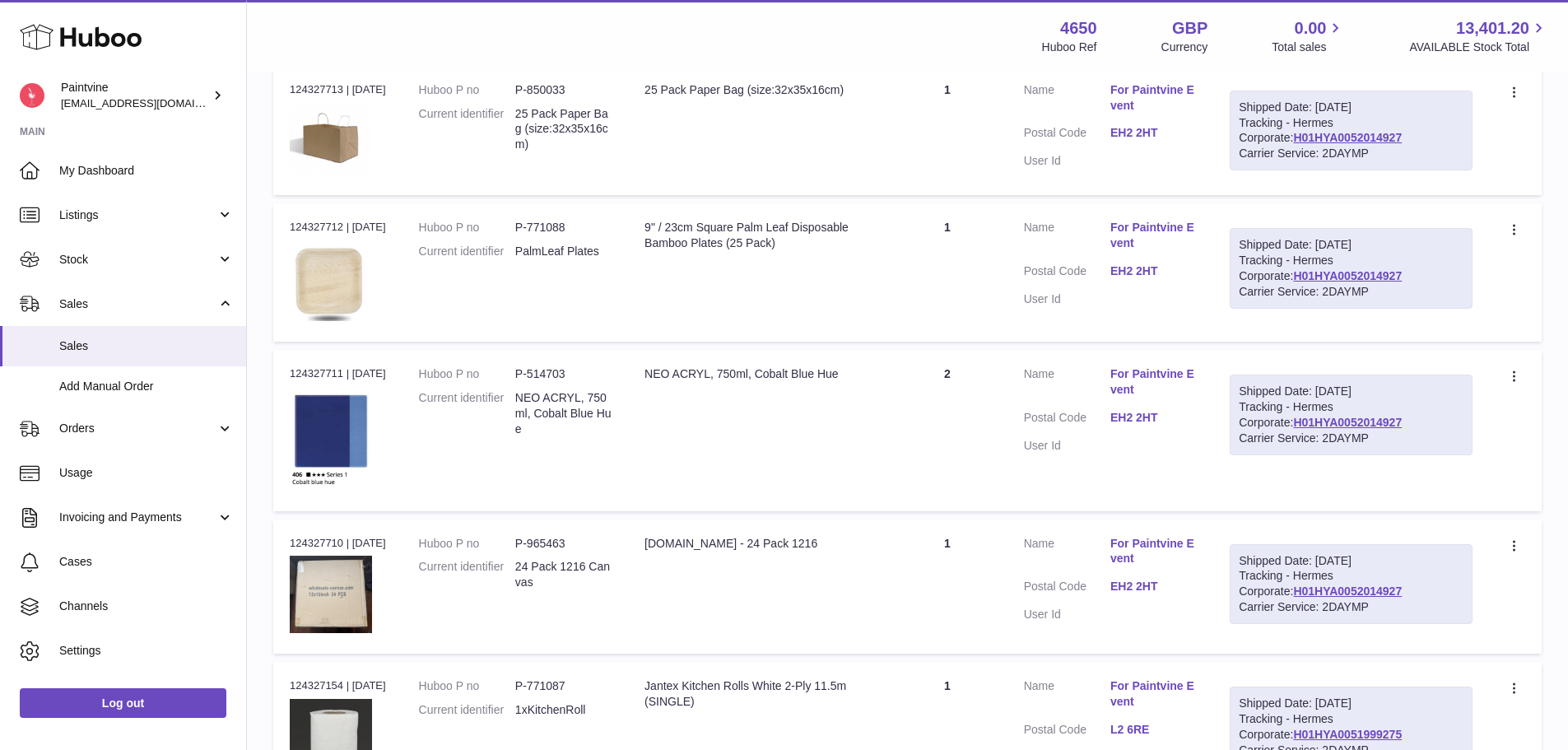
scroll to position [1387, 0]
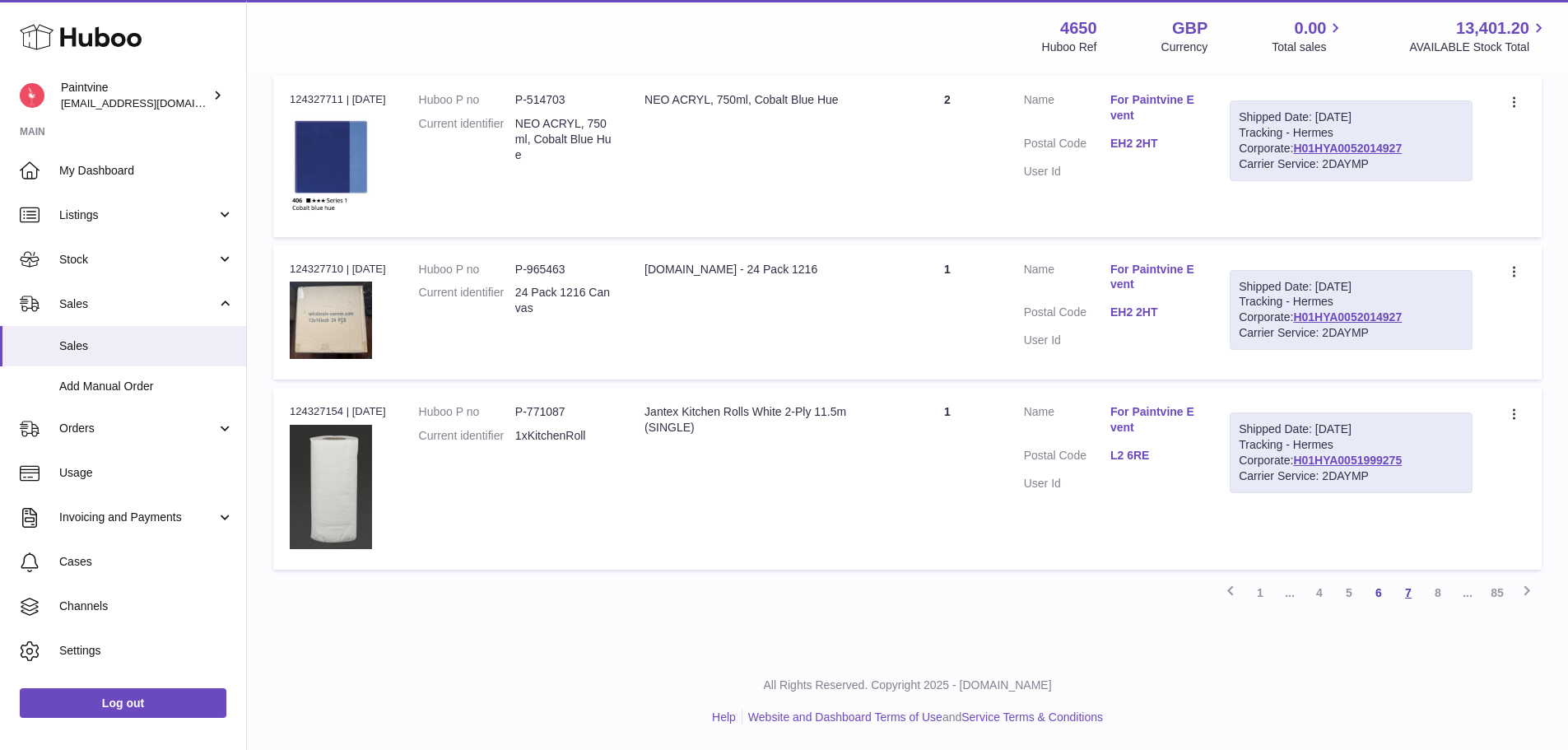
click at [1402, 596] on link "7" at bounding box center [1408, 593] width 30 height 30
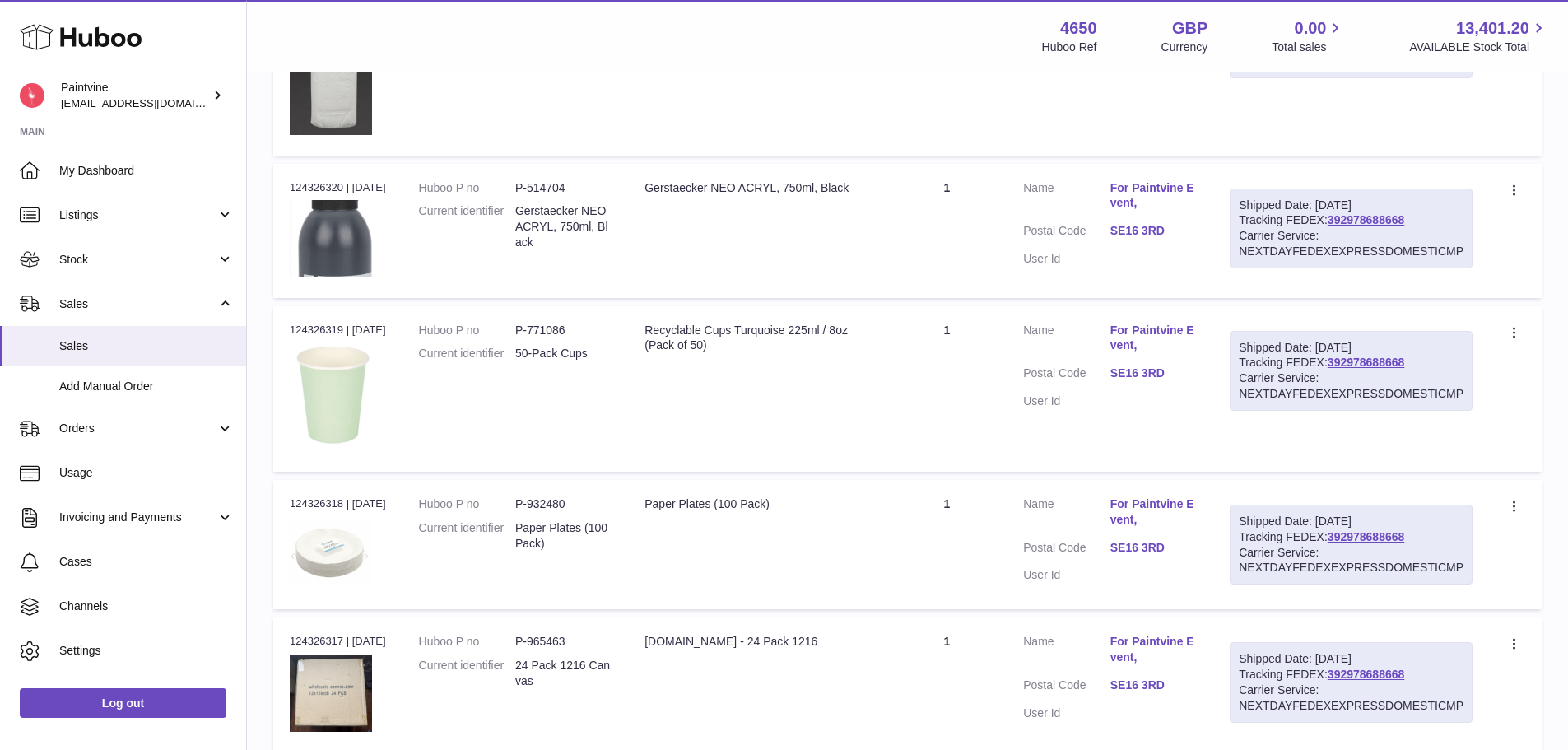
scroll to position [1081, 0]
click at [1133, 379] on link "SE16 3RD" at bounding box center [1153, 374] width 87 height 16
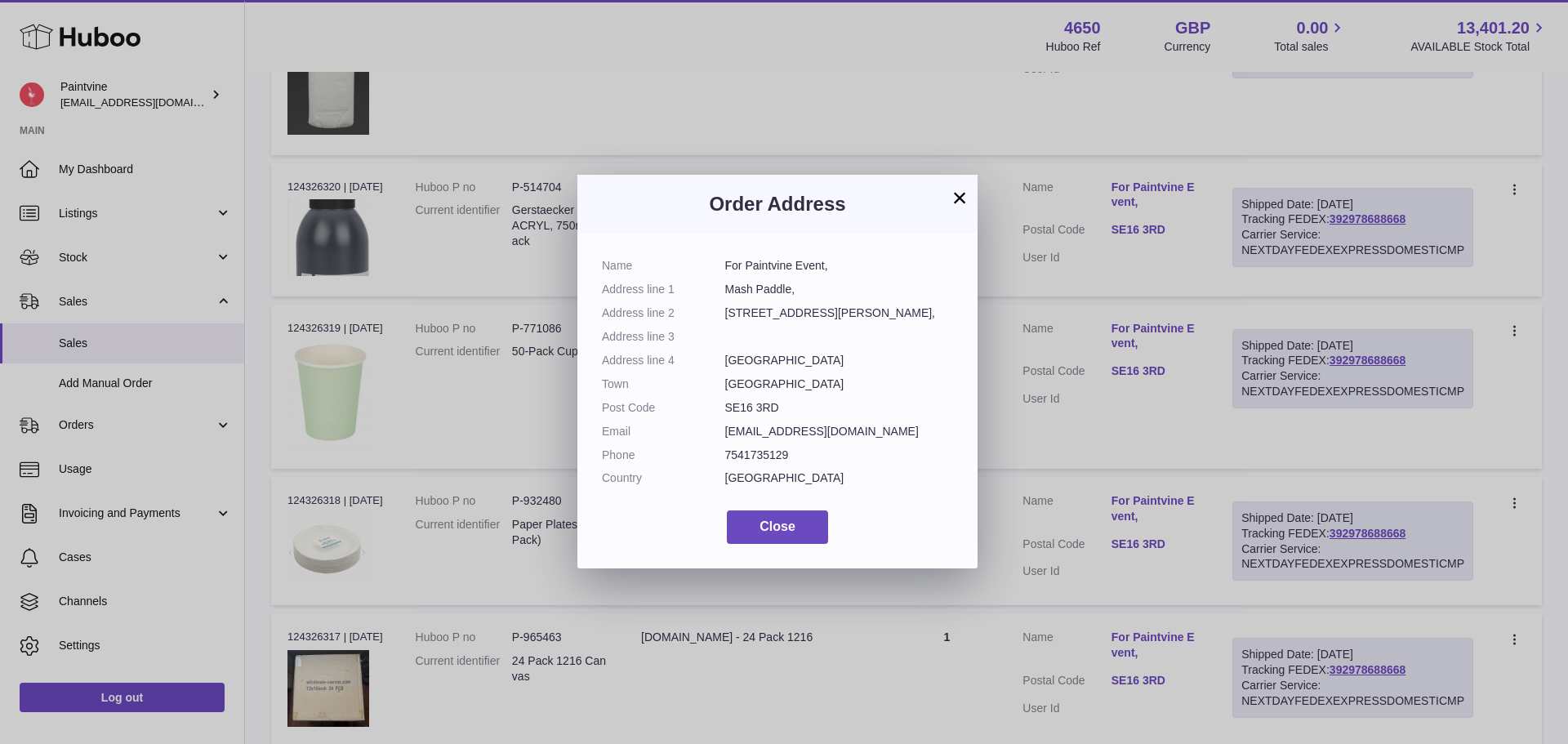
click at [963, 197] on button "×" at bounding box center [959, 197] width 19 height 19
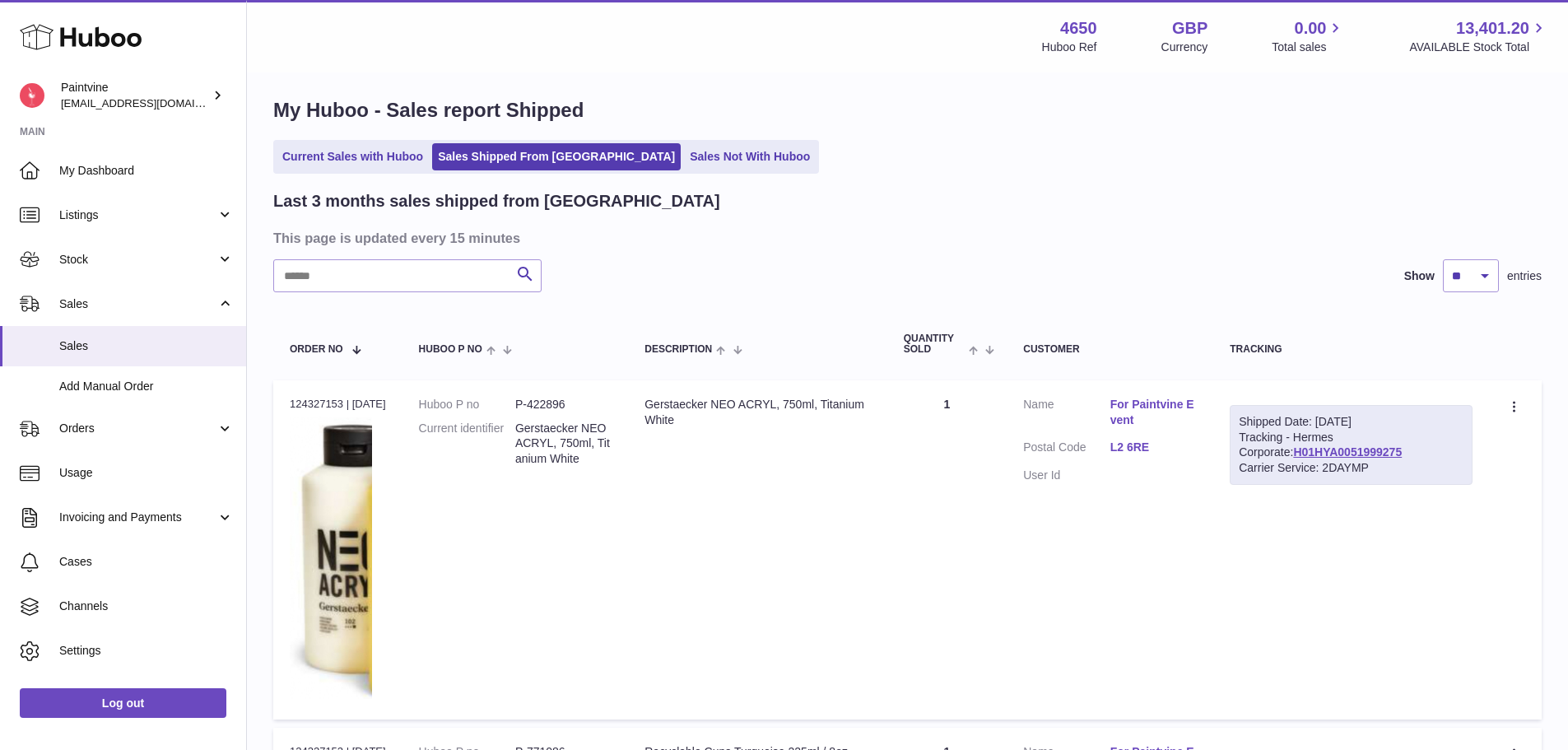
scroll to position [0, 0]
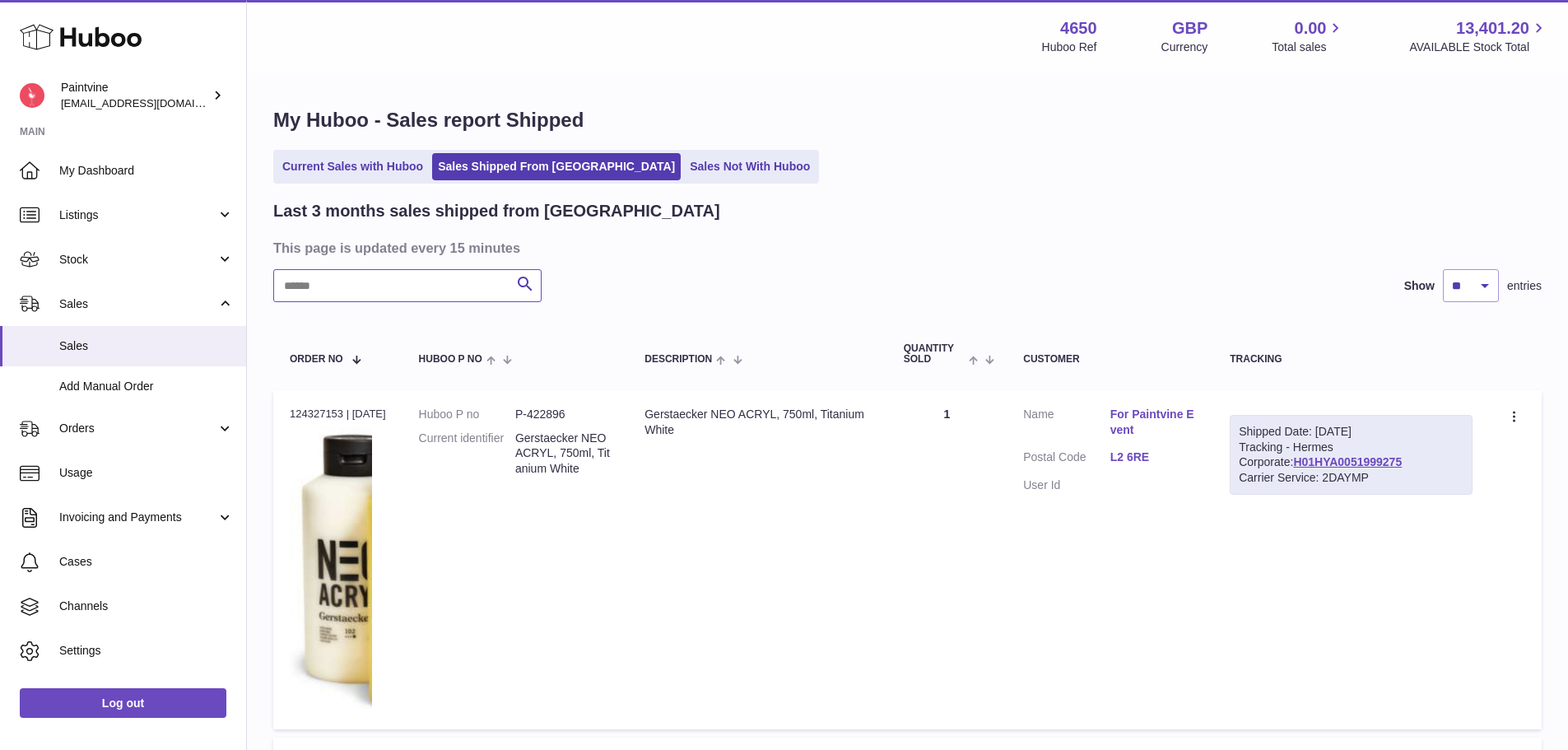
click at [388, 294] on input "text" at bounding box center [407, 285] width 269 height 33
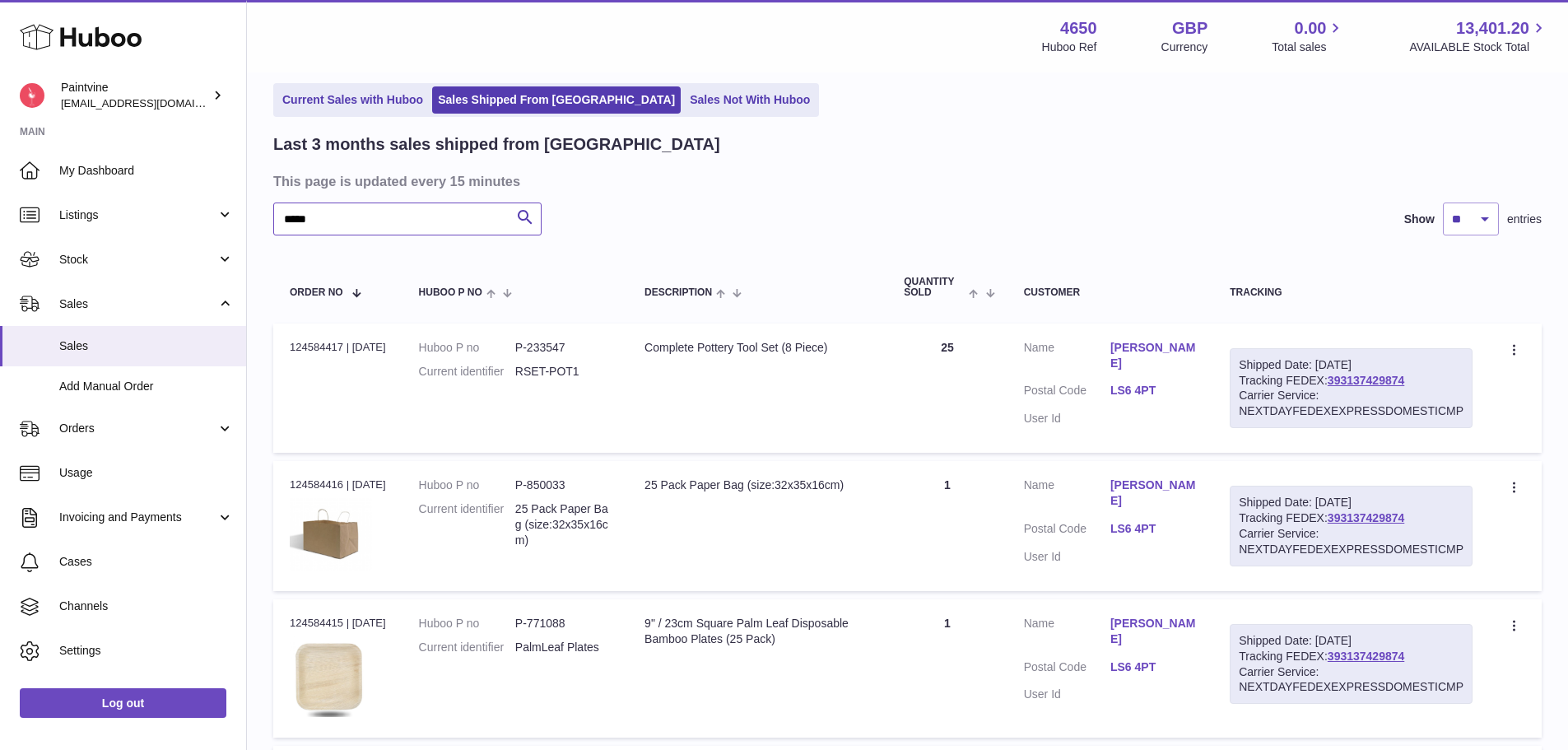
scroll to position [80, 0]
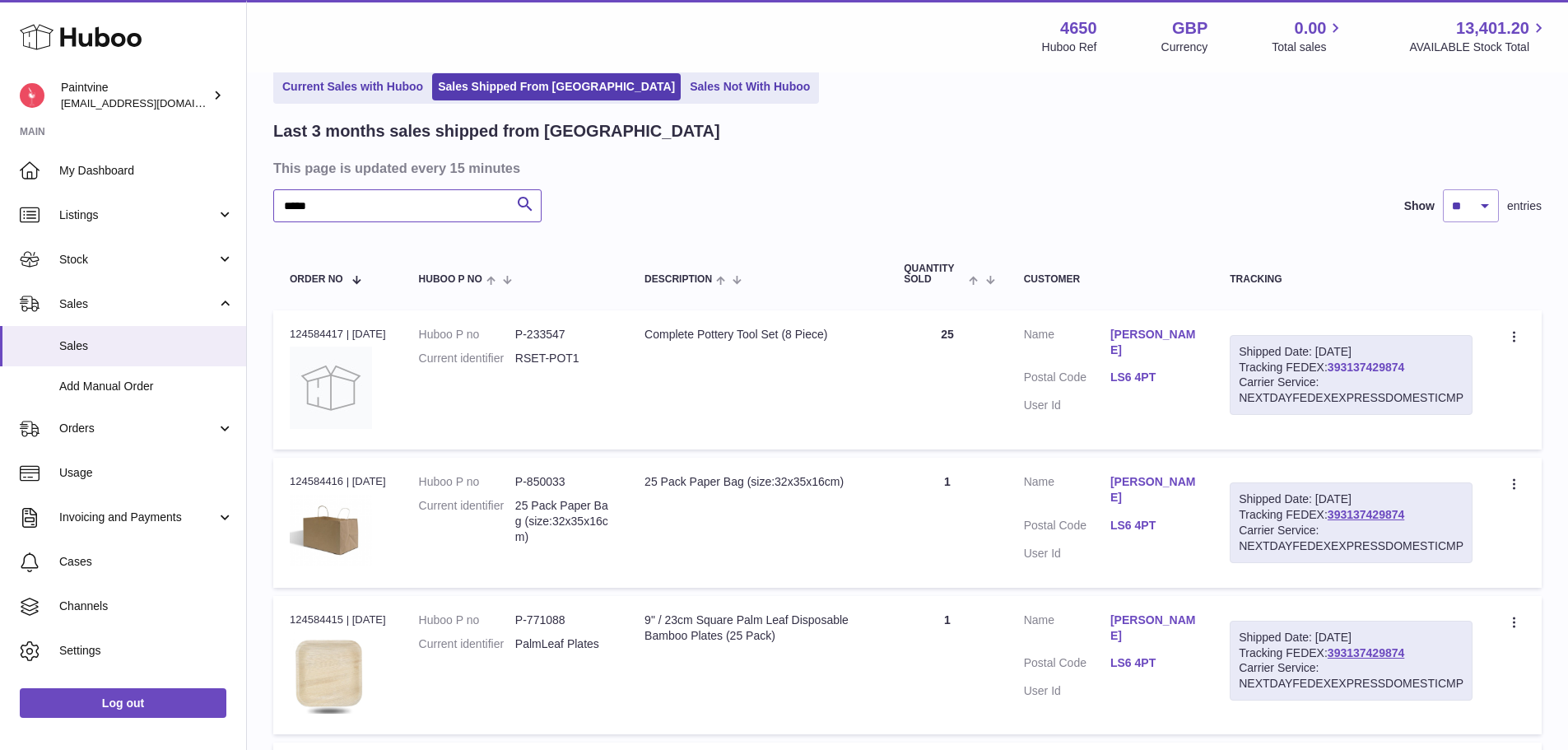
type input "*****"
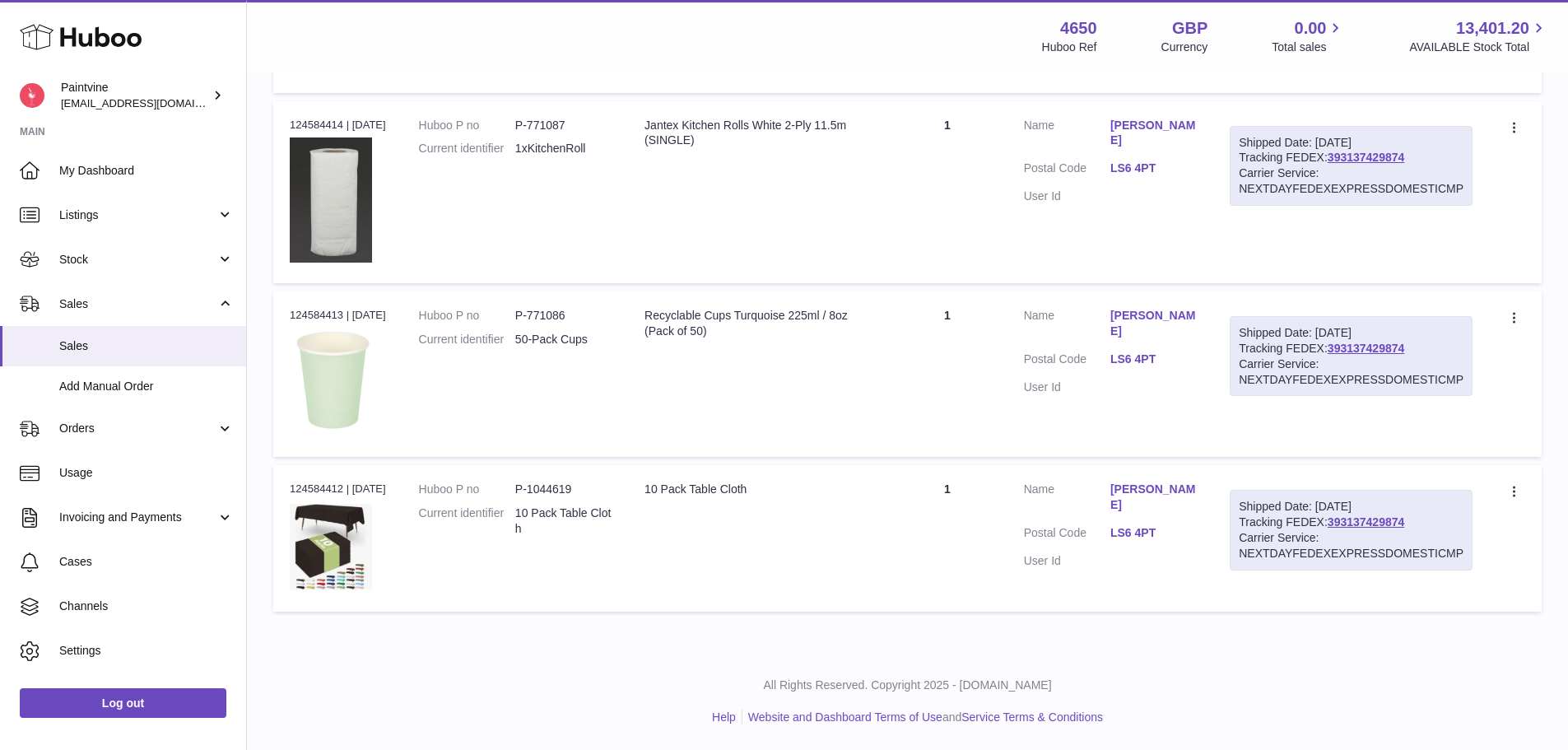
scroll to position [0, 0]
